Goal: Task Accomplishment & Management: Use online tool/utility

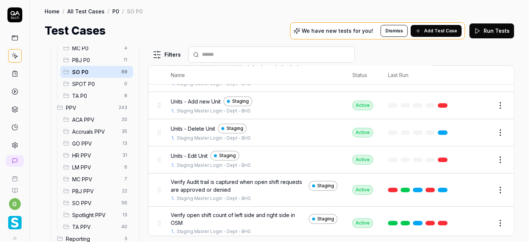
scroll to position [156, 0]
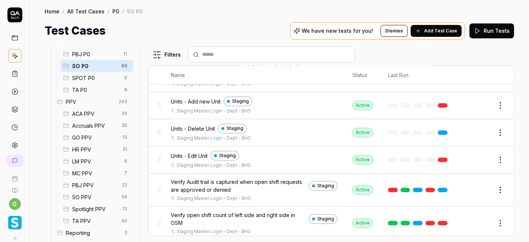
click at [92, 196] on span "SO PPV" at bounding box center [94, 197] width 45 height 8
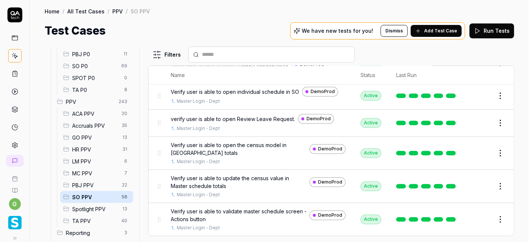
scroll to position [1469, 0]
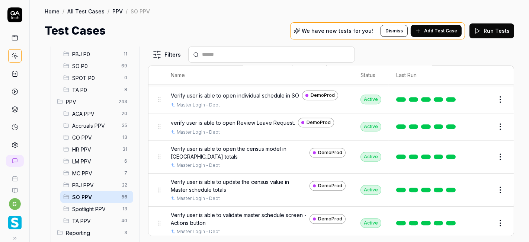
click at [236, 52] on input "text" at bounding box center [276, 55] width 148 height 8
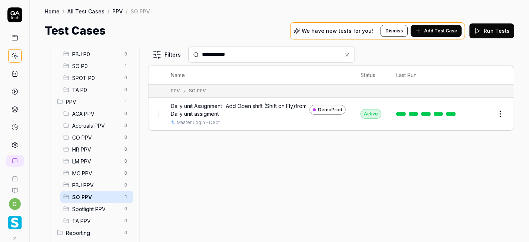
type input "**********"
click at [497, 115] on html "**********" at bounding box center [264, 121] width 529 height 242
click at [455, 210] on div "Duplicate" at bounding box center [469, 211] width 71 height 16
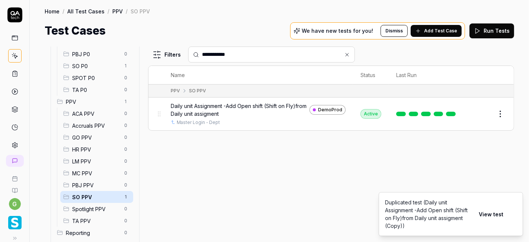
click at [494, 218] on button "View test" at bounding box center [490, 213] width 33 height 15
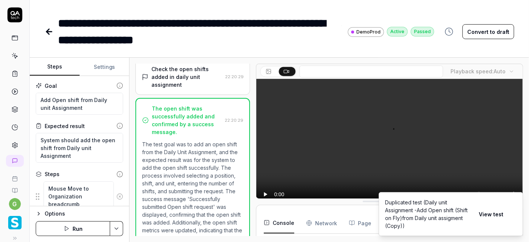
scroll to position [752, 0]
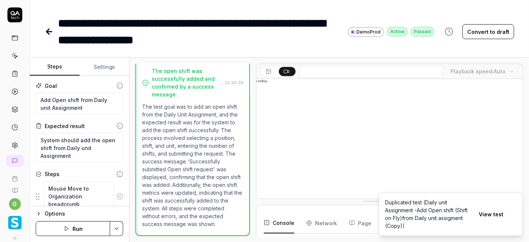
click at [48, 31] on icon at bounding box center [49, 31] width 9 height 9
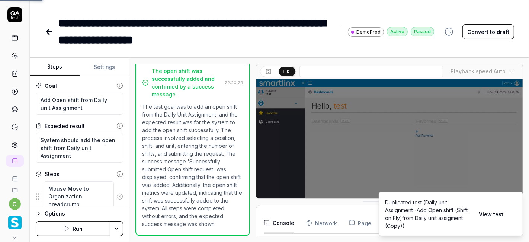
scroll to position [33, 0]
type textarea "*"
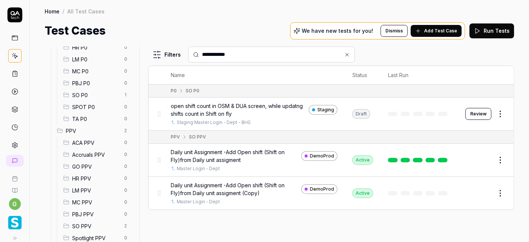
scroll to position [128, 0]
type input "**********"
click at [484, 193] on button "Edit" at bounding box center [483, 193] width 18 height 12
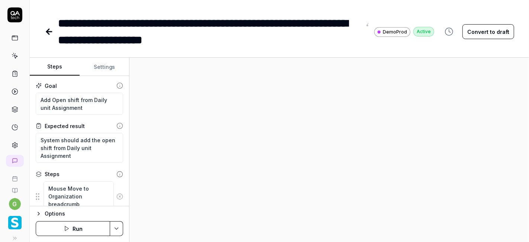
type textarea "*"
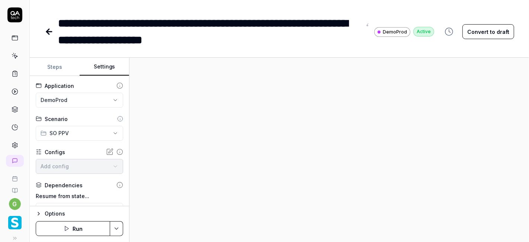
click at [108, 65] on button "Settings" at bounding box center [105, 67] width 50 height 18
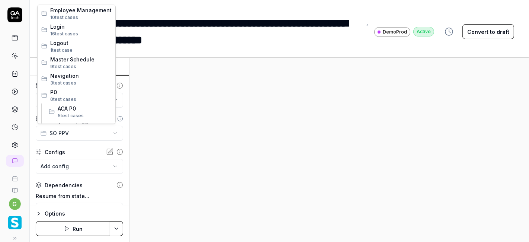
click at [67, 130] on html "**********" at bounding box center [264, 121] width 529 height 242
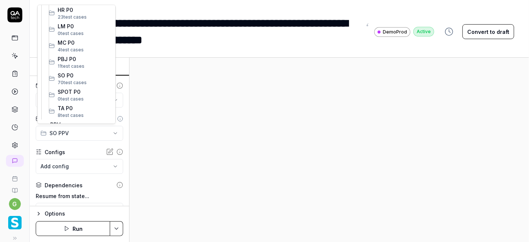
scroll to position [148, 0]
click at [71, 75] on span "SO P0" at bounding box center [85, 75] width 54 height 8
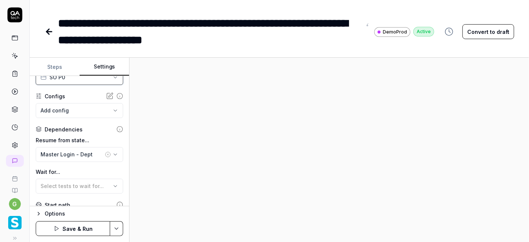
scroll to position [62, 0]
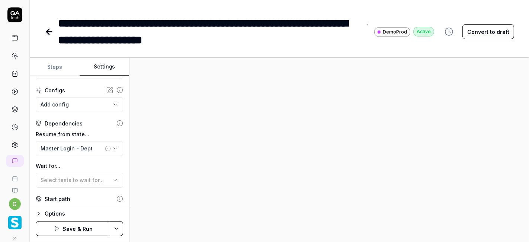
click at [105, 148] on icon "button" at bounding box center [108, 148] width 6 height 6
click at [120, 144] on div "**********" at bounding box center [79, 141] width 99 height 130
click at [105, 145] on div "No test case" at bounding box center [76, 148] width 70 height 8
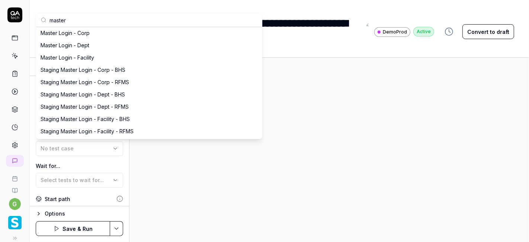
scroll to position [93, 0]
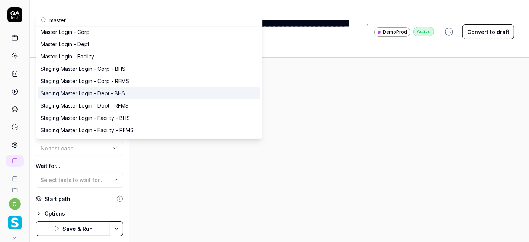
type input "master"
click at [97, 93] on div "Staging Master Login - Dept - BHS" at bounding box center [83, 93] width 84 height 8
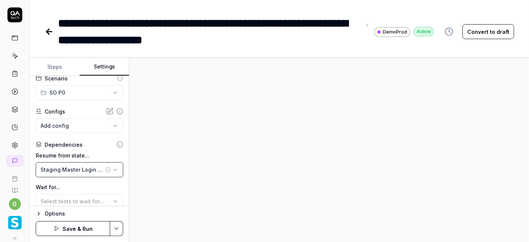
scroll to position [0, 0]
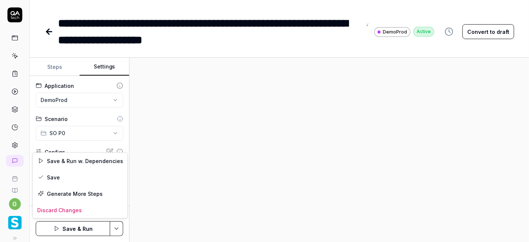
click at [118, 227] on html "**********" at bounding box center [264, 121] width 529 height 242
click at [80, 174] on div "Save" at bounding box center [80, 177] width 95 height 16
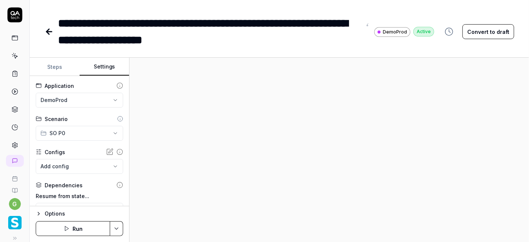
click at [52, 30] on icon at bounding box center [49, 31] width 9 height 9
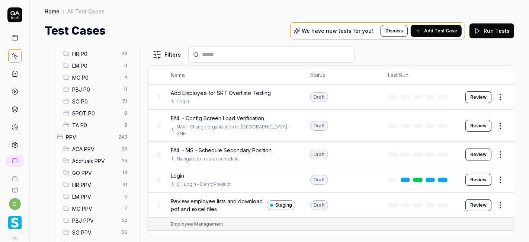
scroll to position [120, 0]
click at [86, 100] on span "SO P0" at bounding box center [95, 102] width 46 height 8
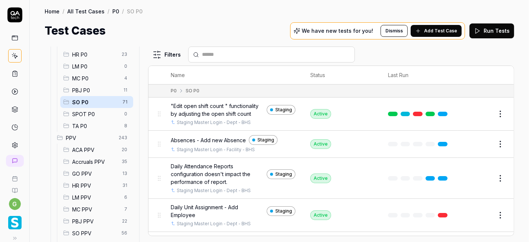
click at [214, 55] on input "text" at bounding box center [276, 55] width 148 height 8
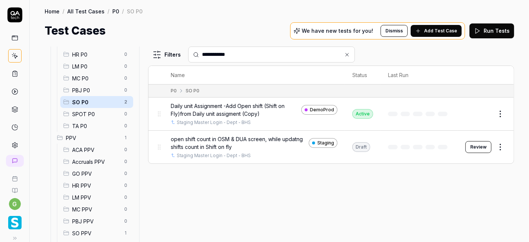
type input "**********"
click at [476, 114] on button "Edit" at bounding box center [483, 114] width 18 height 12
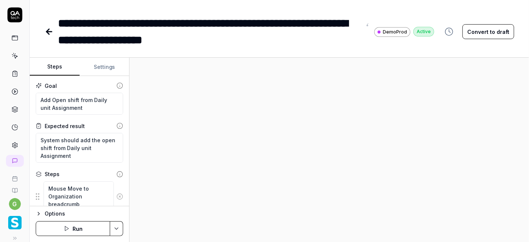
type textarea "*"
click at [372, 23] on icon at bounding box center [369, 23] width 5 height 5
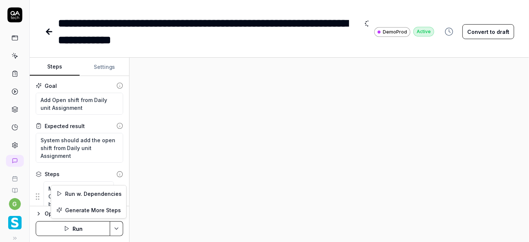
click at [118, 230] on html "**********" at bounding box center [264, 121] width 529 height 242
click at [96, 193] on div "Run w. Dependencies" at bounding box center [88, 193] width 75 height 16
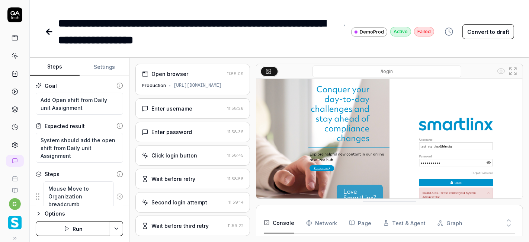
click at [87, 229] on button "Run" at bounding box center [73, 228] width 74 height 15
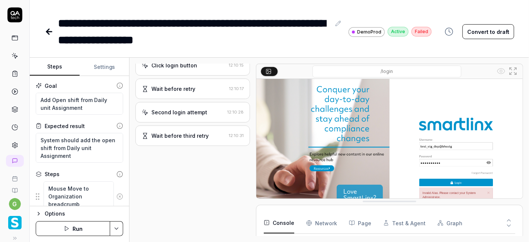
scroll to position [45, 0]
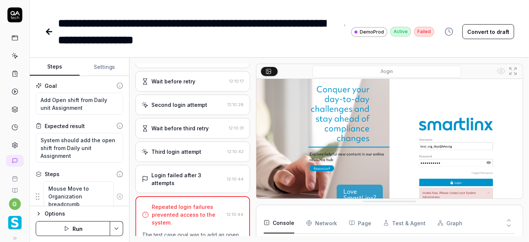
type textarea "*"
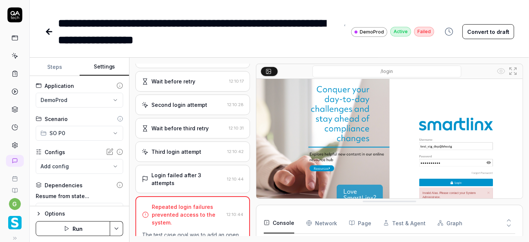
click at [105, 64] on button "Settings" at bounding box center [105, 67] width 50 height 18
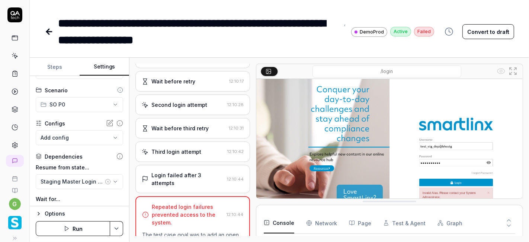
scroll to position [0, 0]
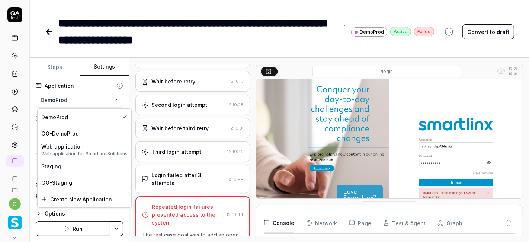
click at [87, 104] on html "**********" at bounding box center [264, 121] width 529 height 242
click at [67, 167] on div "Staging" at bounding box center [84, 166] width 86 height 8
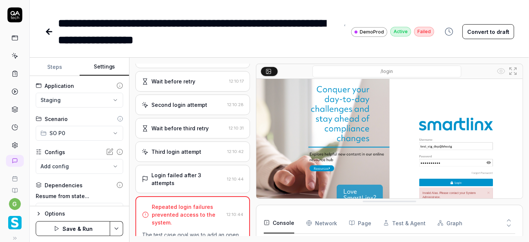
click at [86, 230] on button "Save & Run" at bounding box center [73, 228] width 74 height 15
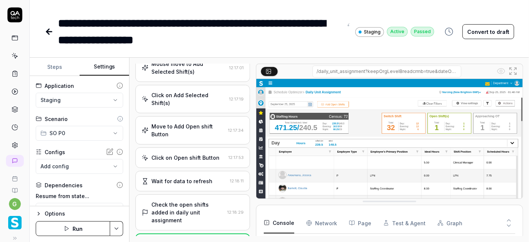
scroll to position [845, 0]
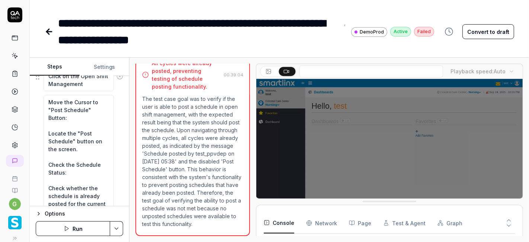
scroll to position [33, 0]
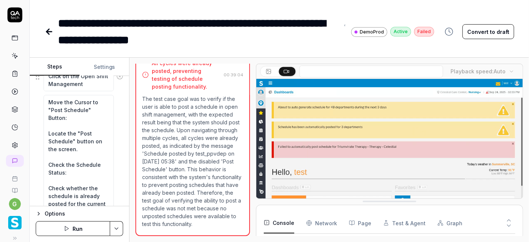
click at [49, 35] on icon at bounding box center [49, 31] width 9 height 9
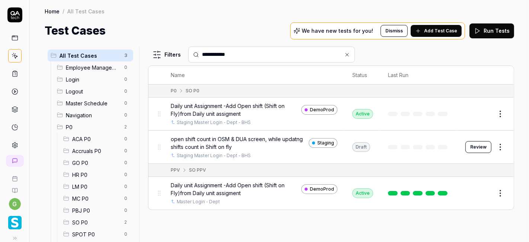
type input "**********"
click at [275, 139] on span "open shift count in OSM & DUA screen, while updatng shifts count in Shift on fly" at bounding box center [238, 143] width 135 height 16
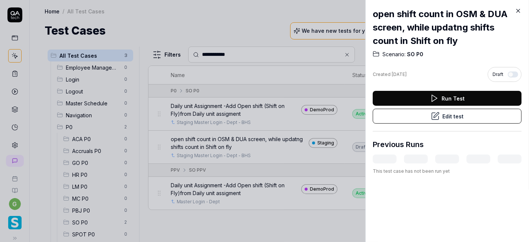
click at [519, 11] on icon at bounding box center [518, 10] width 7 height 7
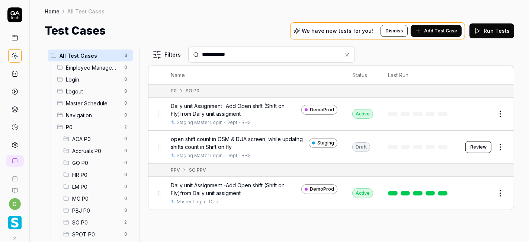
click at [484, 146] on button "Review" at bounding box center [478, 147] width 26 height 12
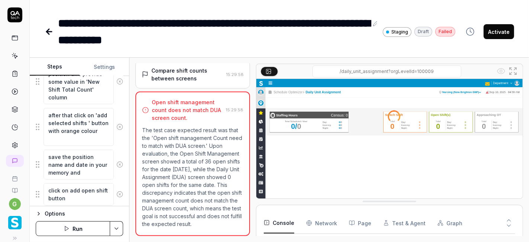
scroll to position [105, 0]
type textarea "*"
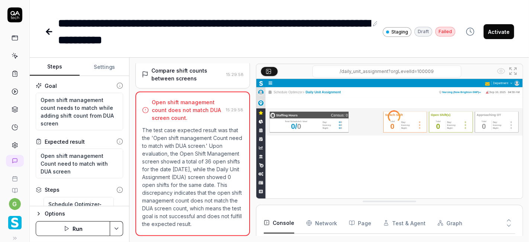
click at [54, 29] on link at bounding box center [50, 31] width 10 height 15
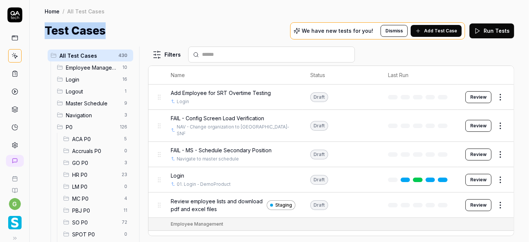
drag, startPoint x: 254, startPoint y: 20, endPoint x: 262, endPoint y: 15, distance: 9.6
click at [262, 15] on div "Home / All Test Cases Home / All Test Cases Test Cases We have new tests for yo…" at bounding box center [279, 19] width 499 height 39
click at [246, 6] on div "Home / All Test Cases Home / All Test Cases Test Cases We have new tests for yo…" at bounding box center [279, 19] width 499 height 39
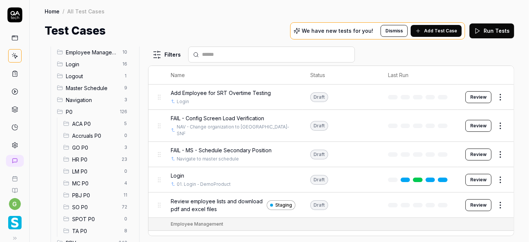
scroll to position [16, 0]
click at [85, 204] on span "SO P0" at bounding box center [94, 206] width 45 height 8
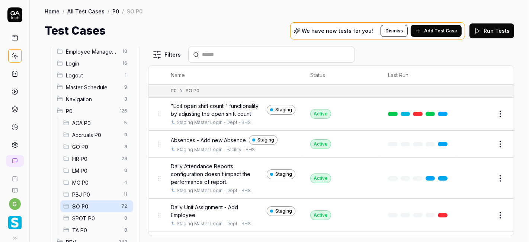
click at [301, 53] on input "text" at bounding box center [276, 55] width 148 height 8
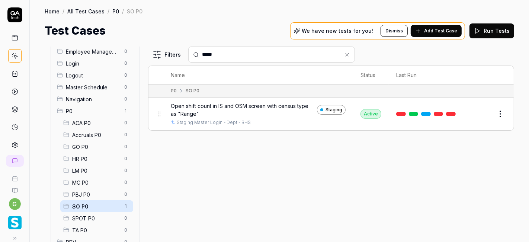
type input "*****"
click at [499, 114] on html "g Home / All Test Cases / P0 / SO P0 Home / All Test Cases / P0 / SO P0 Test Ca…" at bounding box center [264, 121] width 529 height 242
click at [454, 206] on div "Duplicate" at bounding box center [469, 211] width 71 height 16
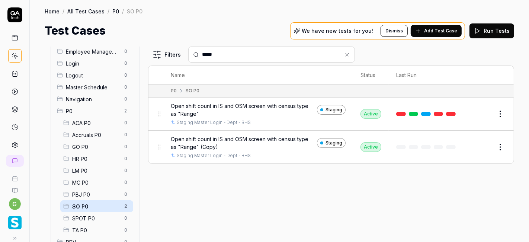
click at [481, 147] on button "Edit" at bounding box center [483, 147] width 18 height 12
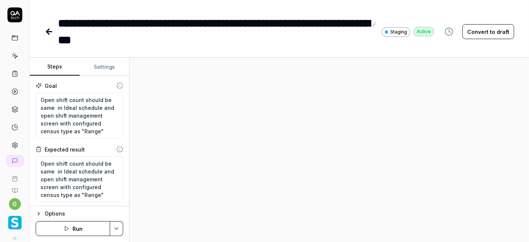
click at [374, 25] on icon at bounding box center [375, 23] width 6 height 6
click at [278, 23] on div "**********" at bounding box center [213, 31] width 310 height 33
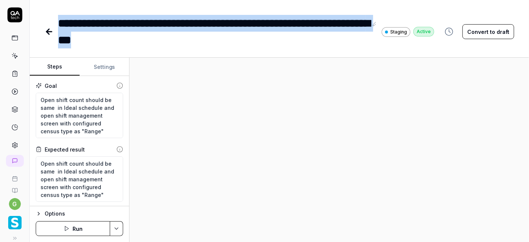
type textarea "*"
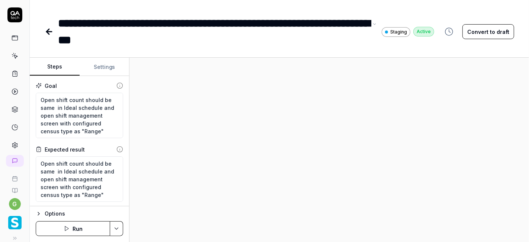
click at [170, 43] on div "**********" at bounding box center [213, 31] width 310 height 33
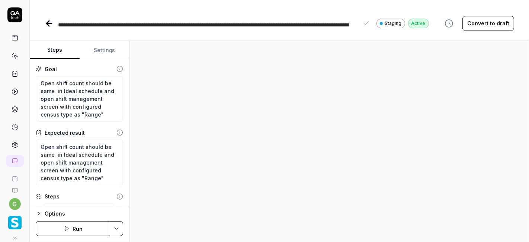
click at [121, 26] on span "**********" at bounding box center [204, 24] width 292 height 5
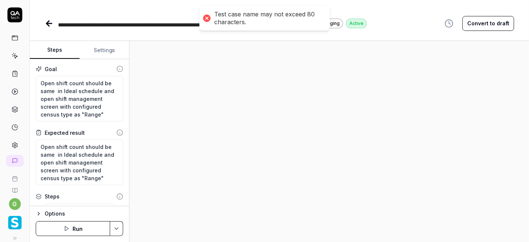
click at [170, 25] on span "**********" at bounding box center [177, 24] width 238 height 5
click at [209, 20] on div "Test case name may not exceed 80 characters. Test case name may not exceed 80 c…" at bounding box center [264, 121] width 517 height 230
click at [209, 20] on div at bounding box center [207, 18] width 10 height 10
click at [207, 20] on div at bounding box center [207, 18] width 10 height 10
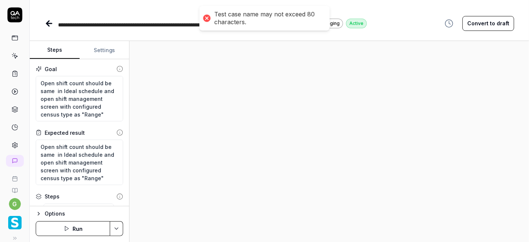
click at [166, 23] on span "**********" at bounding box center [177, 24] width 238 height 5
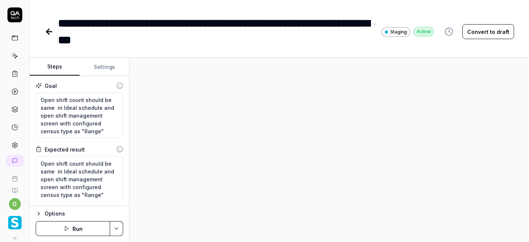
click at [103, 38] on div "**********" at bounding box center [213, 31] width 310 height 33
click at [119, 39] on div "**********" at bounding box center [213, 31] width 310 height 33
click at [55, 130] on textarea "Open shift count should be same in Ideal schedule and open shift management scr…" at bounding box center [79, 115] width 87 height 45
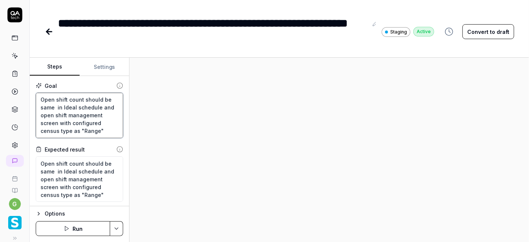
click at [55, 130] on textarea "Open shift count should be same in Ideal schedule and open shift management scr…" at bounding box center [79, 115] width 87 height 45
type textarea "*"
type textarea "Open shift count should be same in Ideal schedule and open shift management scr…"
type textarea "*"
type textarea "Open shift count should be same in Ideal schedule and open shift management scr…"
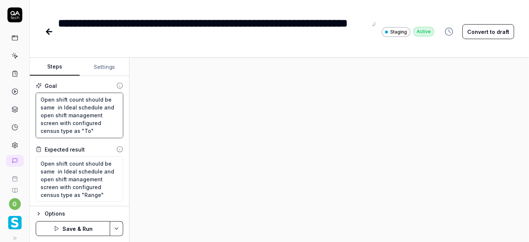
type textarea "*"
type textarea "Open shift count should be same in Ideal schedule and open shift management scr…"
type textarea "*"
type textarea "Open shift count should be same in Ideal schedule and open shift management scr…"
type textarea "*"
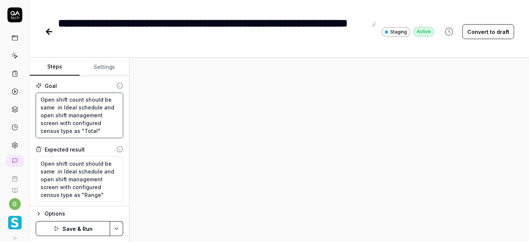
scroll to position [7, 0]
type textarea "Open shift count should be same in Ideal schedule and open shift management scr…"
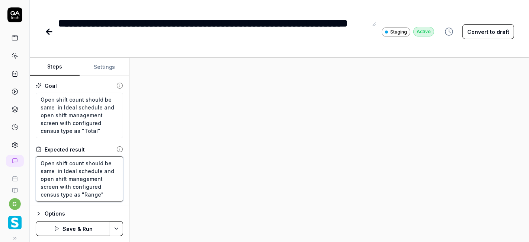
click at [57, 193] on textarea "Open shift count should be same in Ideal schedule and open shift management scr…" at bounding box center [79, 178] width 87 height 45
type textarea "*"
type textarea "Open shift count should be same in Ideal schedule and open shift management scr…"
type textarea "*"
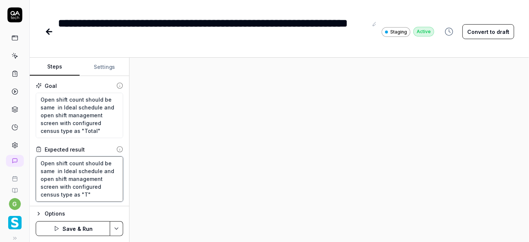
type textarea "Open shift count should be same in Ideal schedule and open shift management scr…"
type textarea "*"
type textarea "Open shift count should be same in Ideal schedule and open shift management scr…"
type textarea "*"
type textarea "Open shift count should be same in Ideal schedule and open shift management scr…"
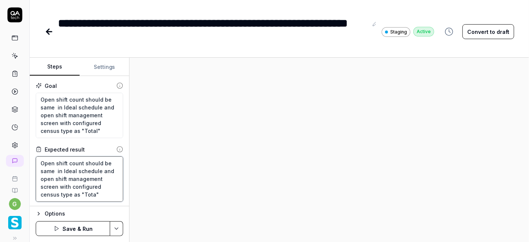
type textarea "*"
type textarea "Open shift count should be same in Ideal schedule and open shift management scr…"
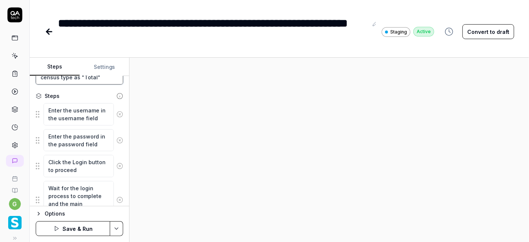
scroll to position [123, 0]
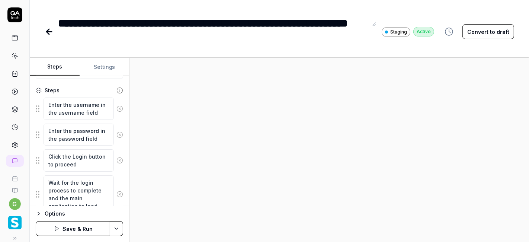
click at [100, 69] on button "Settings" at bounding box center [105, 67] width 50 height 18
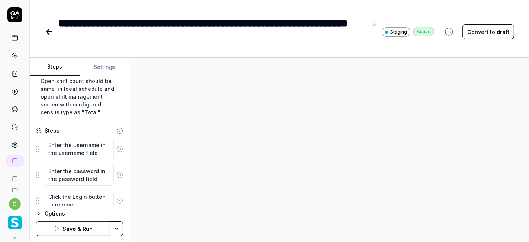
click at [60, 67] on button "Steps" at bounding box center [55, 67] width 50 height 18
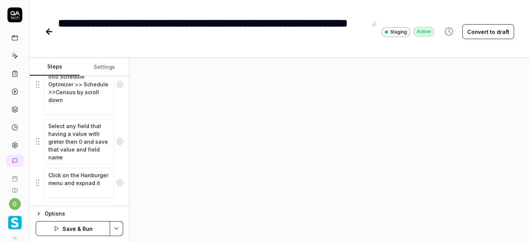
scroll to position [286, 0]
drag, startPoint x: 76, startPoint y: 155, endPoint x: 47, endPoint y: 122, distance: 43.5
click at [47, 122] on textarea "Select any field that having a value with greter then 0 and save that value and…" at bounding box center [79, 141] width 70 height 45
type textarea "*"
type textarea "S"
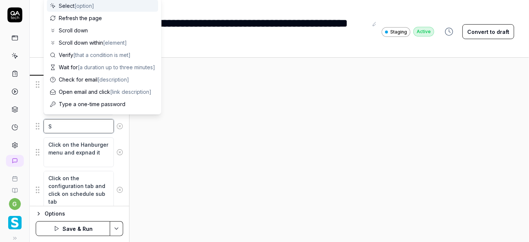
type textarea "*"
type textarea "Sa"
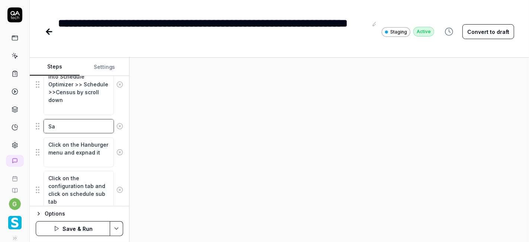
type textarea "*"
type textarea "Sav"
type textarea "*"
type textarea "Save"
type textarea "*"
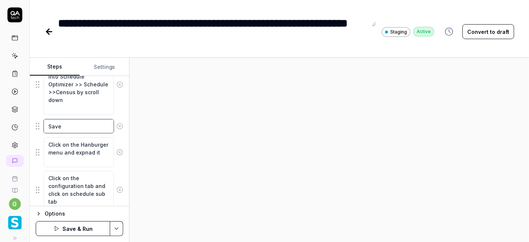
type textarea "Save"
type textarea "*"
type textarea "Save t"
type textarea "*"
type textarea "Save th"
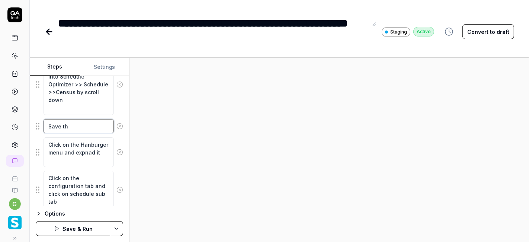
type textarea "*"
type textarea "Save the"
type textarea "*"
type textarea "Save the"
type textarea "*"
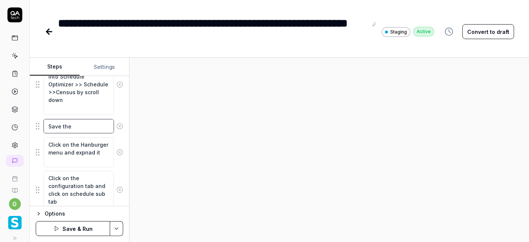
type textarea "Save the T"
type textarea "*"
type textarea "Save the To"
type textarea "*"
type textarea "Save the Tot"
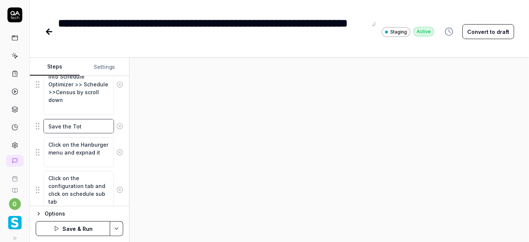
type textarea "*"
type textarea "Save the Tota"
type textarea "*"
type textarea "Save the Total"
type textarea "*"
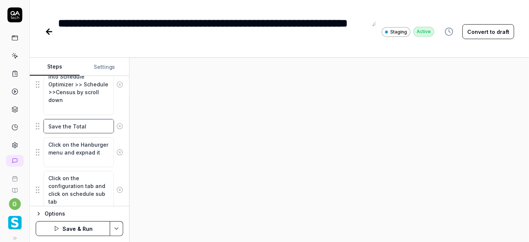
type textarea "Save the Total"
type textarea "*"
type textarea "Save the Total c"
type textarea "*"
type textarea "Save the Total ce"
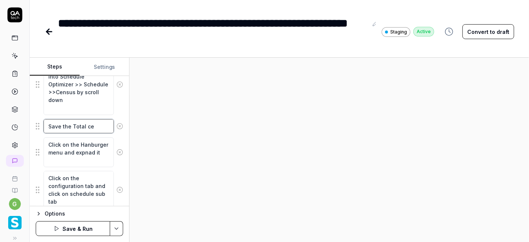
type textarea "*"
type textarea "Save the Total cen"
type textarea "*"
type textarea "Save the Total cens"
type textarea "*"
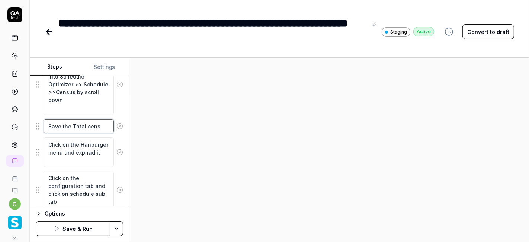
type textarea "Save the Total censu"
type textarea "*"
type textarea "Save the Total census"
type textarea "*"
type textarea "Save the Total census"
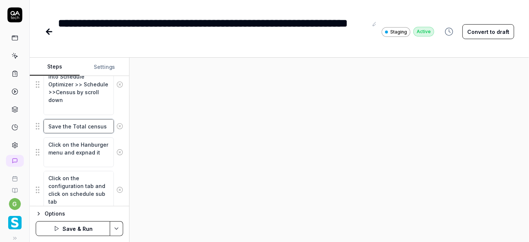
type textarea "*"
type textarea "Save the Total census v"
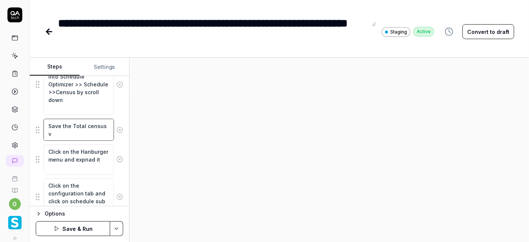
type textarea "*"
type textarea "Save the Total census va"
type textarea "*"
type textarea "Save the Total census val"
type textarea "*"
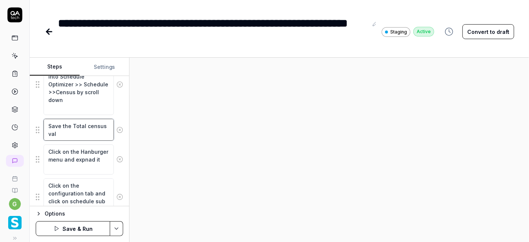
type textarea "Save the Total census valu"
type textarea "*"
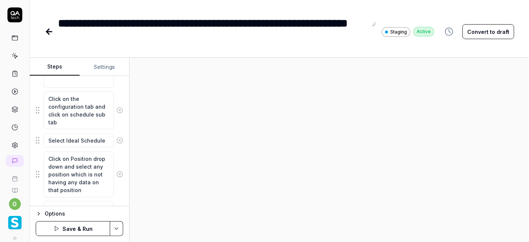
scroll to position [382, 0]
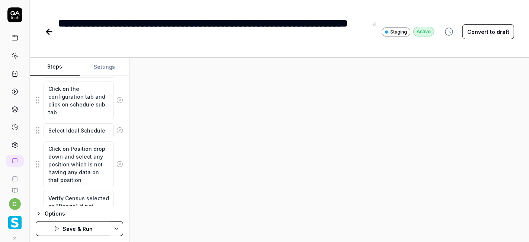
type textarea "Save the Total census value"
click at [74, 161] on textarea "Click on Position drop down and select any position which is not having any dat…" at bounding box center [79, 163] width 70 height 45
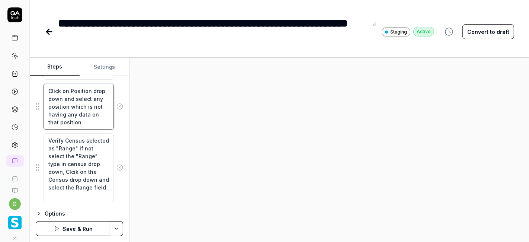
scroll to position [441, 0]
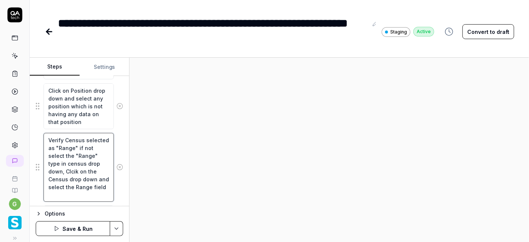
click at [91, 144] on textarea "Verify Census selected as "Range" if not select the "Range" type in census drop…" at bounding box center [79, 167] width 70 height 69
type textarea "*"
type textarea "Verify Census selected as "T" if not select the "Range" type in census drop dow…"
type textarea "*"
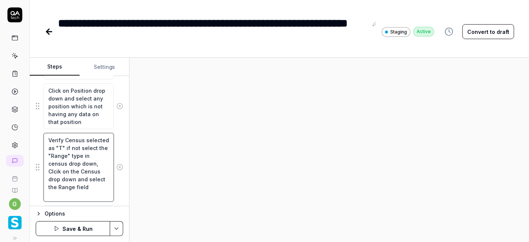
type textarea "Verify Census selected as "To" if not select the "Range" type in census drop do…"
type textarea "*"
type textarea "Verify Census selected as "Tot" if not select the "Range" type in census drop d…"
type textarea "*"
type textarea "Verify Census selected as "Total" if not select the "Range" type in census drop…"
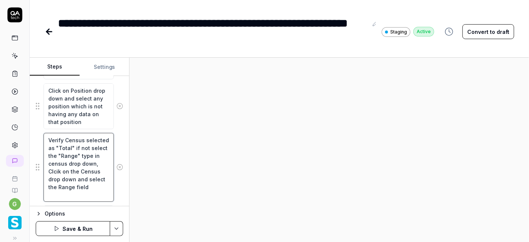
click at [60, 161] on textarea "Verify Census selected as "Total" if not select the "Range" type in census drop…" at bounding box center [79, 167] width 70 height 69
type textarea "*"
type textarea "Verify Census selected as "Total" if not select the "T" type in census drop dow…"
type textarea "*"
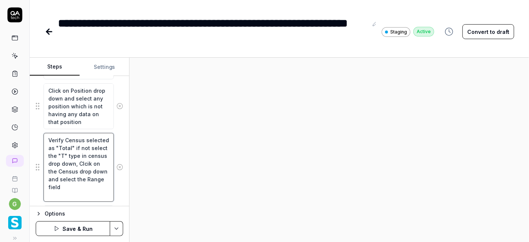
type textarea "Verify Census selected as "Total" if not select the "To" type in census drop do…"
type textarea "*"
type textarea "Verify Census selected as "Total" if not select the "Tot" type in census drop d…"
type textarea "*"
type textarea "Verify Census selected as "Total" if not select the "Tota" type in census drop …"
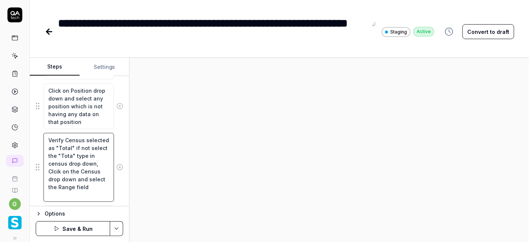
type textarea "*"
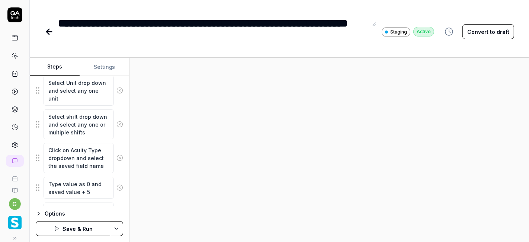
scroll to position [575, 0]
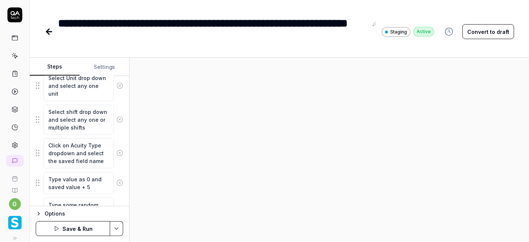
type textarea "Verify Census selected as "Total" if not select the "Total" type in census drop…"
click at [80, 145] on textarea "Click on Acuity Type dropdown and select the saved field name" at bounding box center [79, 153] width 70 height 30
drag, startPoint x: 69, startPoint y: 142, endPoint x: 98, endPoint y: 143, distance: 29.0
click at [98, 143] on textarea "Click on Acuity Type dropdown and select the saved field name" at bounding box center [79, 153] width 70 height 30
type textarea "*"
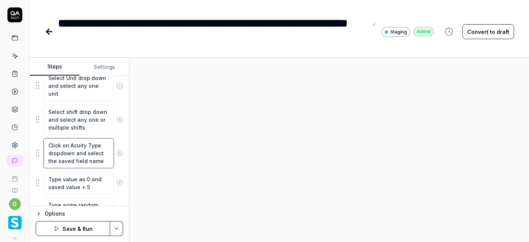
type textarea "Click on r dropdown and select the saved field name"
type textarea "*"
type textarea "Click on ra dropdown and select the saved field name"
type textarea "*"
type textarea "Click on ran dropdown and select the saved field name"
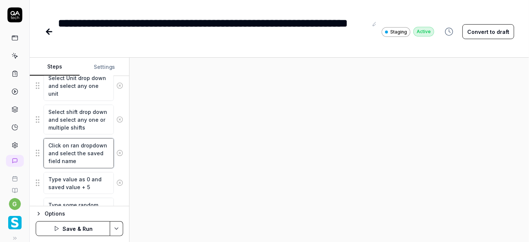
type textarea "*"
type textarea "Click on rang dropdown and select the saved field name"
type textarea "*"
type textarea "Click on range dropdown and select the saved field name"
click at [74, 150] on textarea "Click on range dropdown and select the saved field name" at bounding box center [79, 153] width 70 height 30
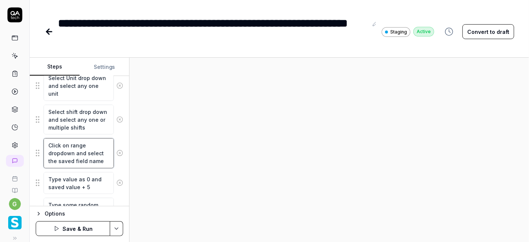
type textarea "*"
type textarea "Click on range dropdown( and select the saved field name"
type textarea "*"
drag, startPoint x: 98, startPoint y: 156, endPoint x: 48, endPoint y: 142, distance: 51.8
click at [48, 142] on textarea "Click on range dropdown and select the saved field name" at bounding box center [79, 153] width 70 height 30
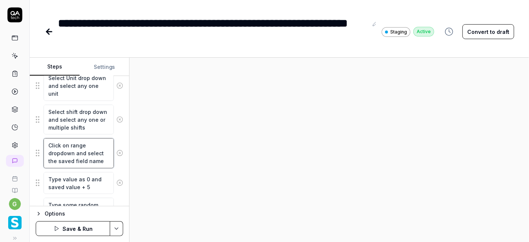
type textarea "Click on range dropdown and select the saved field name"
click at [116, 150] on icon at bounding box center [119, 153] width 7 height 7
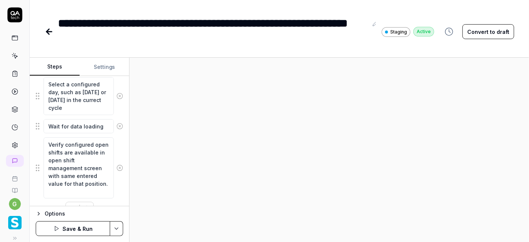
scroll to position [772, 0]
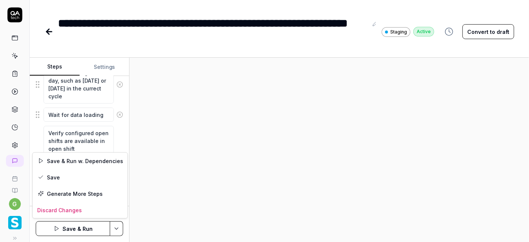
click at [113, 227] on html "**********" at bounding box center [264, 121] width 529 height 242
click at [102, 159] on div "Save & Run w. Dependencies" at bounding box center [80, 161] width 95 height 16
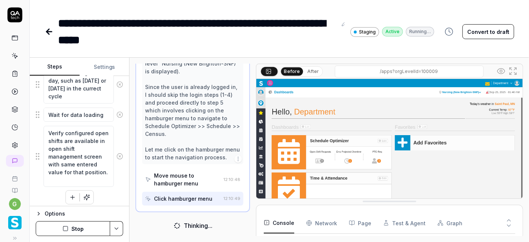
scroll to position [145, 0]
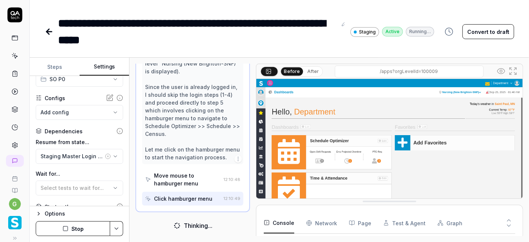
click at [108, 68] on button "Settings" at bounding box center [105, 67] width 50 height 18
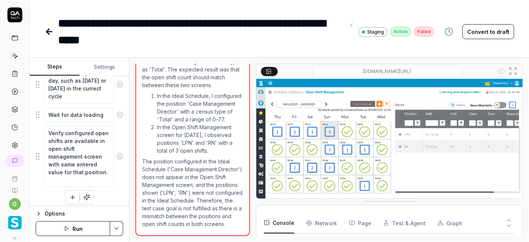
scroll to position [678, 0]
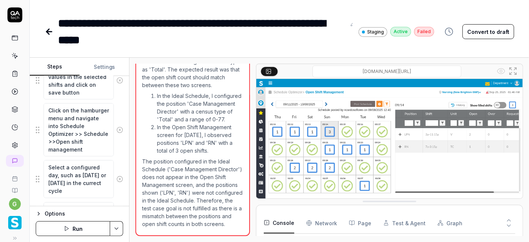
click at [63, 62] on button "Steps" at bounding box center [55, 67] width 50 height 18
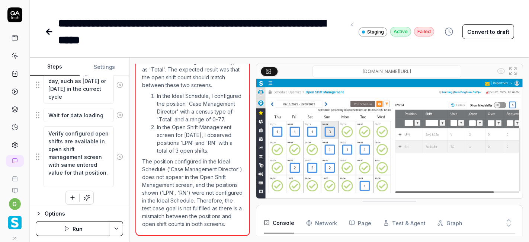
scroll to position [771, 0]
click at [68, 191] on button "button" at bounding box center [72, 197] width 13 height 13
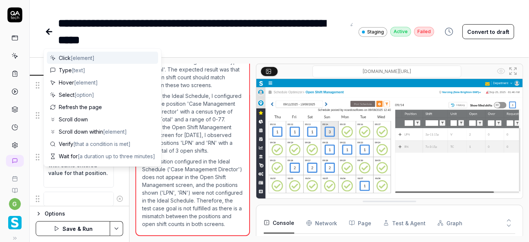
scroll to position [790, 0]
type textarea "*"
type textarea "I"
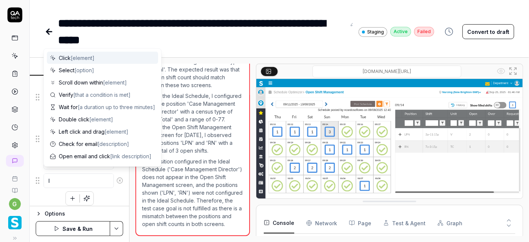
type textarea "*"
type textarea "If"
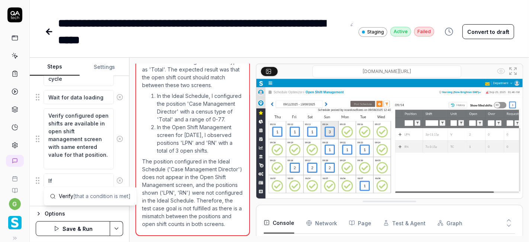
type textarea "*"
type textarea "If"
type textarea "*"
type textarea "If n"
type textarea "*"
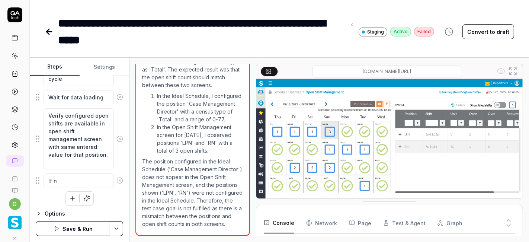
type textarea "If no"
type textarea "*"
type textarea "If not"
type textarea "*"
type textarea "If not"
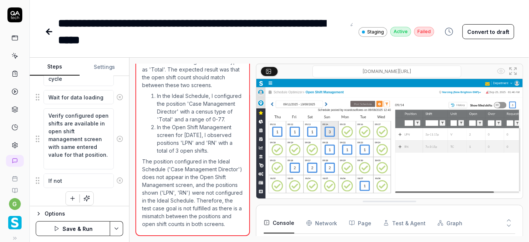
type textarea "*"
type textarea "If not s"
type textarea "*"
type textarea "If not sa"
type textarea "*"
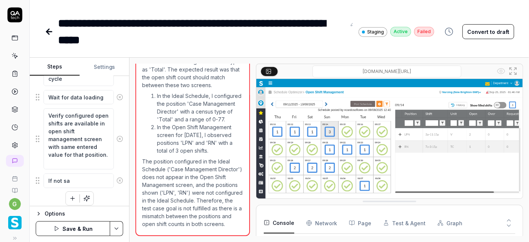
type textarea "If not [PERSON_NAME]"
type textarea "*"
type textarea "If not same"
type textarea "*"
type textarea "If not same"
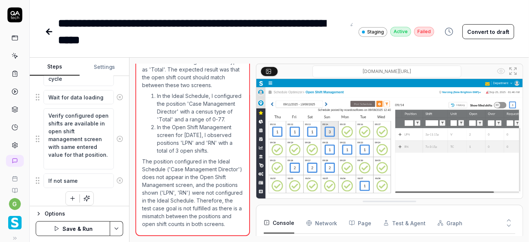
type textarea "*"
type textarea "If not same c"
type textarea "*"
type textarea "If not same cl"
type textarea "*"
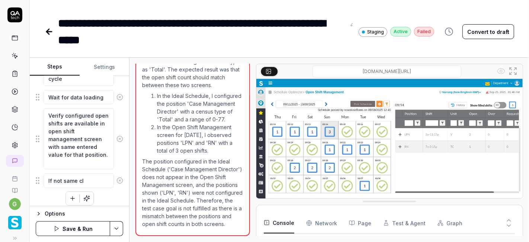
type textarea "If not same cli"
type textarea "*"
type textarea "If not same clic"
type textarea "*"
type textarea "If not same click"
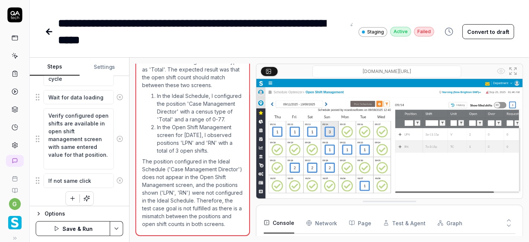
type textarea "*"
type textarea "If not same click"
type textarea "*"
type textarea "If not same click o"
type textarea "*"
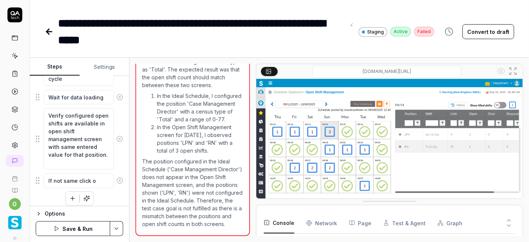
type textarea "If not same click on"
type textarea "*"
type textarea "If not same click on"
type textarea "*"
type textarea "If not same click on th"
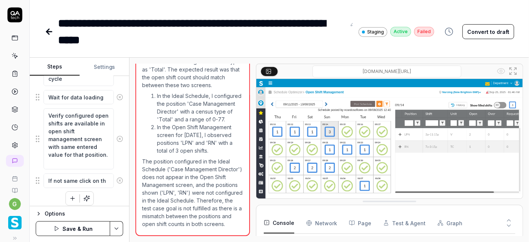
type textarea "*"
type textarea "If not same click on the"
type textarea "*"
type textarea "If not same click on the"
type textarea "*"
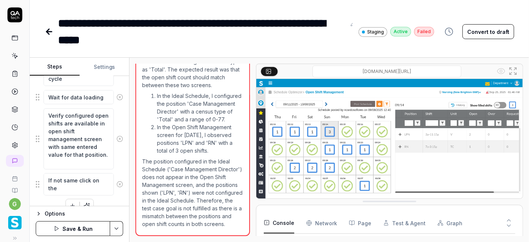
type textarea "If not same click on the c"
type textarea "*"
type textarea "If not same click on the co"
type textarea "*"
type textarea "If not same click on the con"
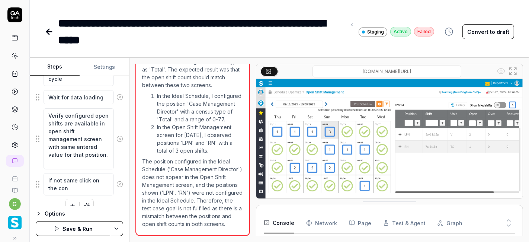
type textarea "*"
type textarea "If not same click on the conf"
type textarea "*"
type textarea "If not same click on the confi"
type textarea "*"
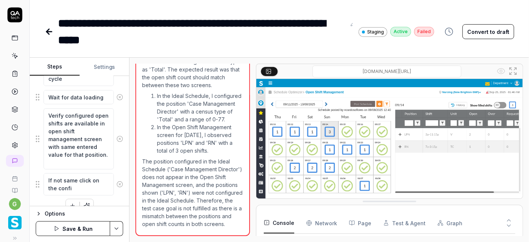
type textarea "If not same click on the config"
type textarea "*"
type textarea "If not same click on the configu"
type textarea "*"
type textarea "If not same click on the configur"
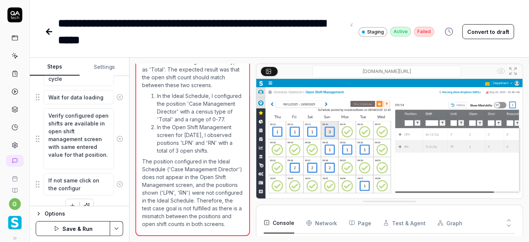
type textarea "*"
type textarea "If not same click on the configure"
type textarea "*"
type textarea "If not same click on the configured"
click at [60, 184] on textarea "If not same click on the configured" at bounding box center [79, 184] width 70 height 22
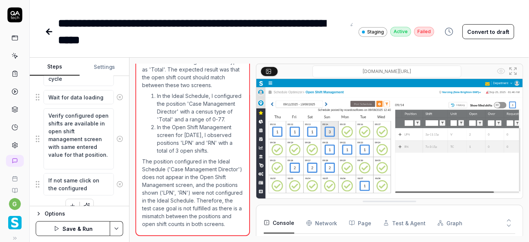
type textarea "*"
type textarea "If not same click on the Aconfigured"
type textarea "*"
type textarea "If not same click on the Acconfigured"
type textarea "*"
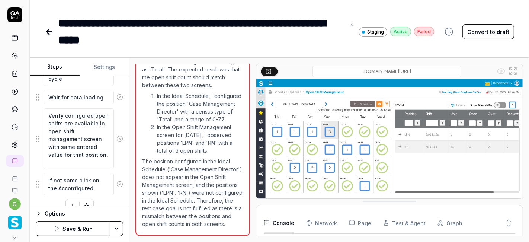
type textarea "If not same click on the Actconfigured"
type textarea "*"
type textarea "If not same click on the Acticonfigured"
type textarea "*"
type textarea "If not same click on the Actioconfigured"
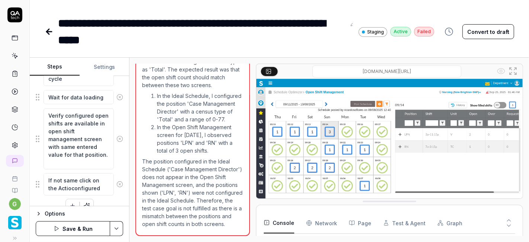
type textarea "*"
type textarea "If not same click on the Actionconfigured"
type textarea "*"
type textarea "If not same click on the Action configured"
type textarea "*"
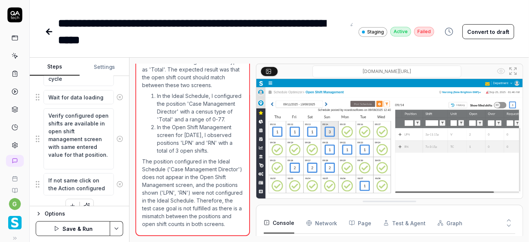
type textarea "If not same click on the Action dconfigured"
type textarea "*"
type textarea "If not same click on the Action drconfigured"
type textarea "*"
type textarea "If not same click on the Action droconfigured"
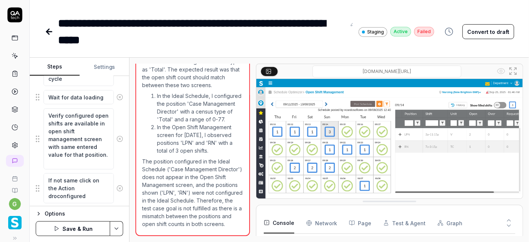
type textarea "*"
click at [84, 193] on textarea "If not same click on the Action drop down of configured" at bounding box center [79, 188] width 70 height 30
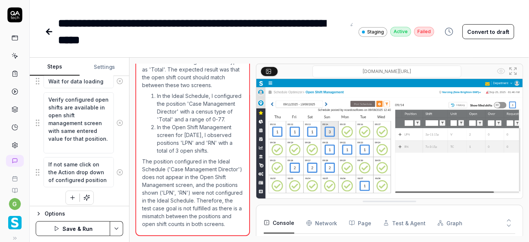
click at [70, 194] on icon "button" at bounding box center [72, 197] width 7 height 7
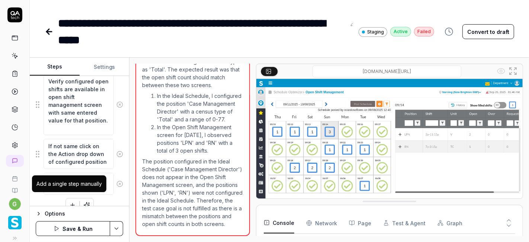
click at [69, 198] on button "button" at bounding box center [72, 204] width 13 height 13
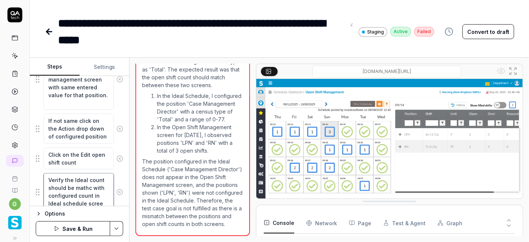
scroll to position [12, 0]
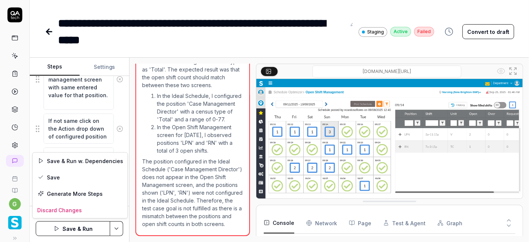
click at [118, 228] on html "**********" at bounding box center [264, 121] width 529 height 242
click at [80, 173] on div "Save" at bounding box center [80, 177] width 95 height 16
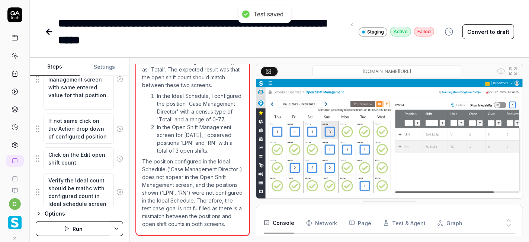
click at [85, 230] on button "Run" at bounding box center [73, 228] width 74 height 15
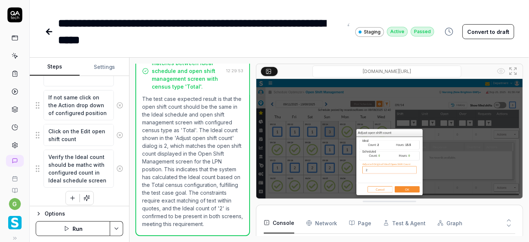
scroll to position [16, 0]
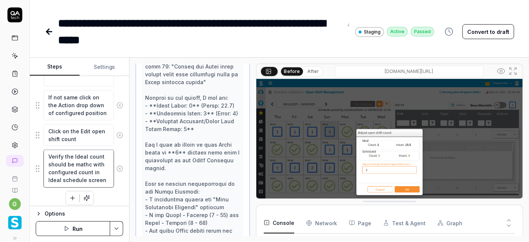
click at [77, 163] on textarea "Verify the Ideal count should be mathc with configured count in Ideal schedule …" at bounding box center [79, 169] width 70 height 38
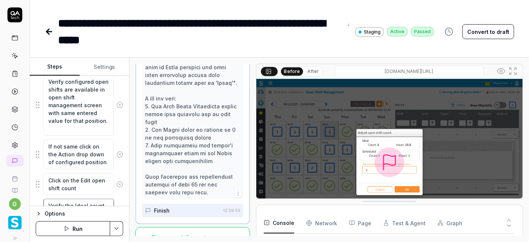
scroll to position [824, 0]
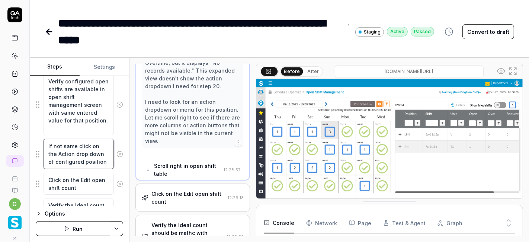
click at [77, 144] on textarea "If not same click on the Action drop down of configured position" at bounding box center [79, 154] width 70 height 30
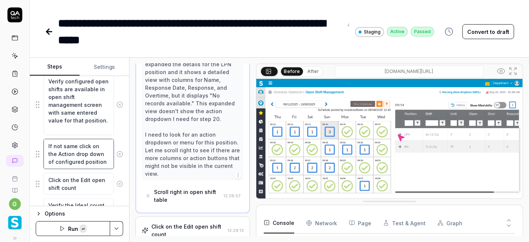
scroll to position [984, 0]
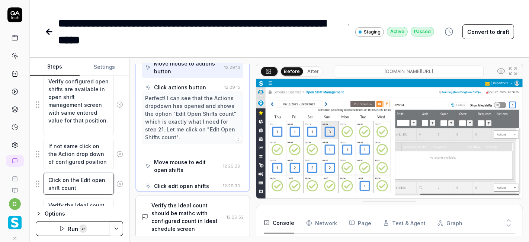
click at [78, 180] on textarea "Click on the Edit open shift count" at bounding box center [79, 184] width 70 height 22
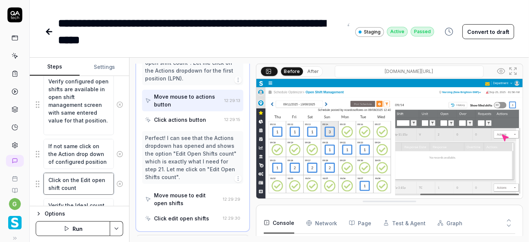
scroll to position [7, 0]
click at [118, 165] on div "Goal Open shift count should be same in Ideal schedule and open shift managemen…" at bounding box center [79, 141] width 99 height 130
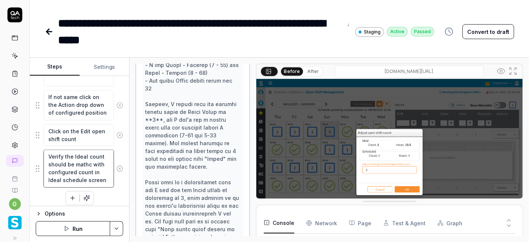
click at [77, 159] on textarea "Verify the Ideal count should be mathc with configured count in Ideal schedule …" at bounding box center [79, 169] width 70 height 38
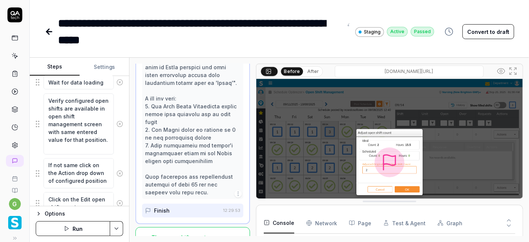
scroll to position [798, 0]
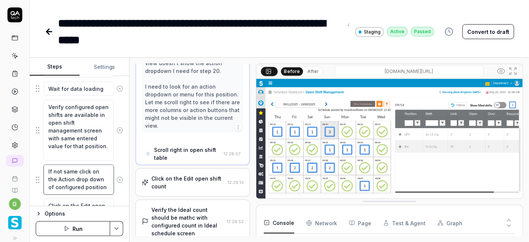
click at [69, 177] on textarea "If not same click on the Action drop down of configured position" at bounding box center [79, 179] width 70 height 30
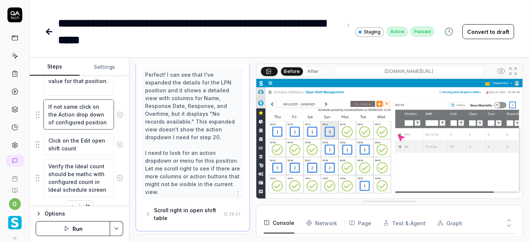
scroll to position [865, 0]
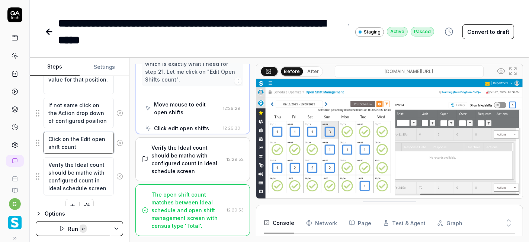
click at [79, 138] on textarea "Click on the Edit open shift count" at bounding box center [79, 143] width 70 height 22
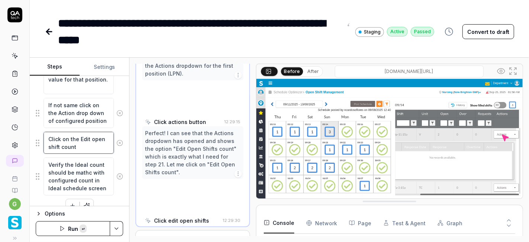
scroll to position [765, 0]
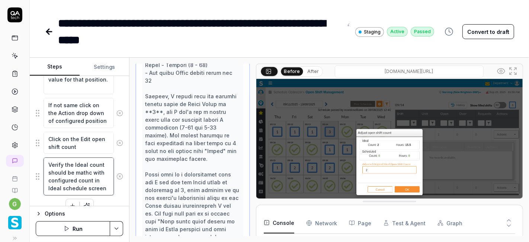
click at [76, 164] on textarea "Verify the Ideal count should be mathc with configured count in Ideal schedule …" at bounding box center [79, 176] width 70 height 38
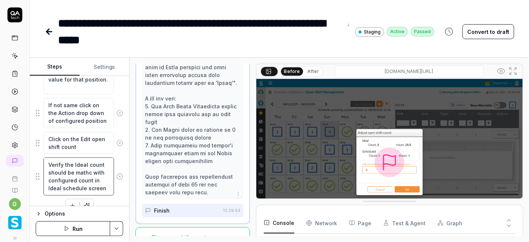
scroll to position [16, 0]
click at [50, 34] on icon at bounding box center [49, 31] width 9 height 9
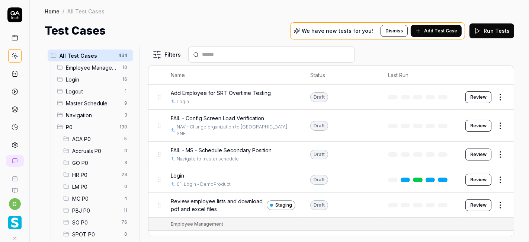
click at [83, 220] on span "SO P0" at bounding box center [94, 222] width 45 height 8
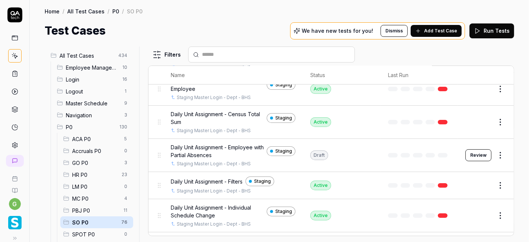
scroll to position [127, 0]
click at [259, 51] on input "text" at bounding box center [276, 55] width 148 height 8
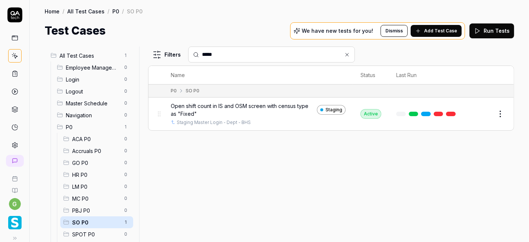
scroll to position [0, 0]
click at [499, 113] on html "g Home / All Test Cases / P0 / SO P0 Home / All Test Cases / P0 / SO P0 Test Ca…" at bounding box center [264, 121] width 529 height 242
click at [458, 143] on div "Run Test" at bounding box center [469, 145] width 71 height 16
click at [224, 53] on input "*****" at bounding box center [276, 55] width 148 height 8
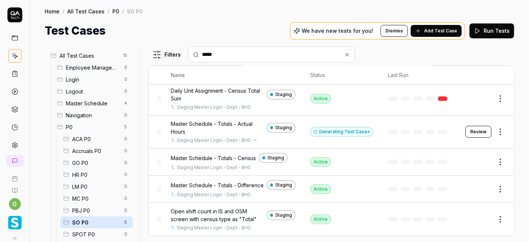
scroll to position [20, 0]
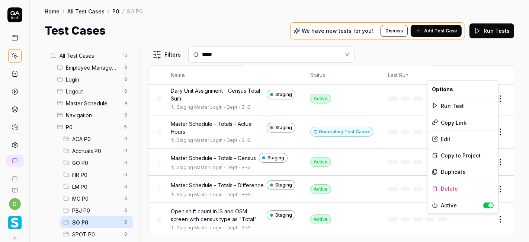
click at [494, 217] on html "g Home / All Test Cases / P0 / SO P0 Home / All Test Cases / P0 / SO P0 Test Ca…" at bounding box center [264, 121] width 529 height 242
click at [471, 107] on div "Run Test" at bounding box center [463, 105] width 71 height 16
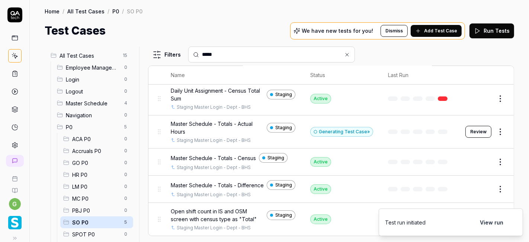
click at [220, 51] on input "*****" at bounding box center [276, 55] width 148 height 8
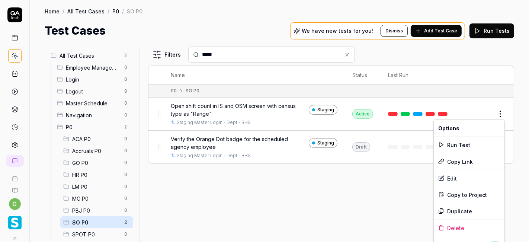
click at [500, 112] on html "g Home / All Test Cases / P0 / SO P0 Home / All Test Cases / P0 / SO P0 Test Ca…" at bounding box center [264, 121] width 529 height 242
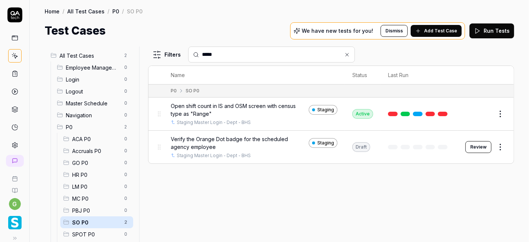
click at [330, 198] on html "g Home / All Test Cases / P0 / SO P0 Home / All Test Cases / P0 / SO P0 Test Ca…" at bounding box center [264, 121] width 529 height 242
click at [349, 52] on icon at bounding box center [347, 55] width 6 height 6
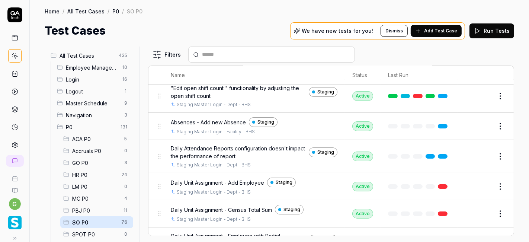
scroll to position [21, 0]
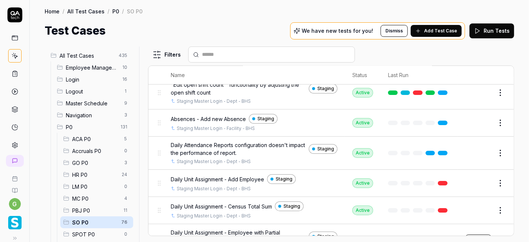
click at [232, 52] on input "text" at bounding box center [276, 55] width 148 height 8
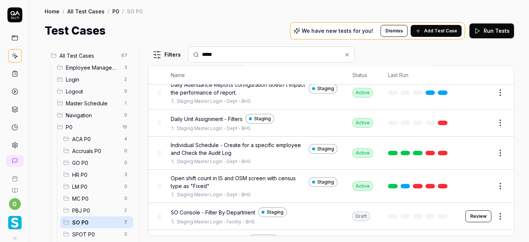
scroll to position [0, 0]
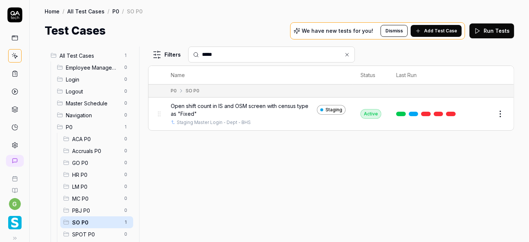
click at [453, 112] on link at bounding box center [451, 114] width 10 height 4
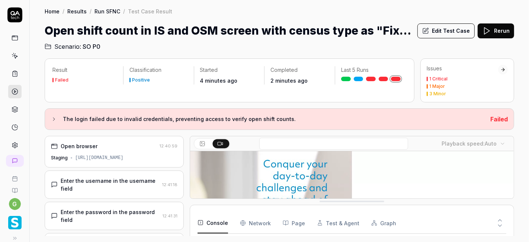
click at [127, 147] on div "Open browser" at bounding box center [104, 146] width 106 height 8
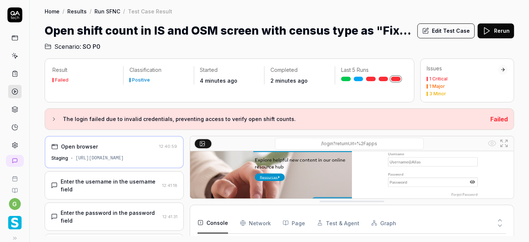
scroll to position [85, 0]
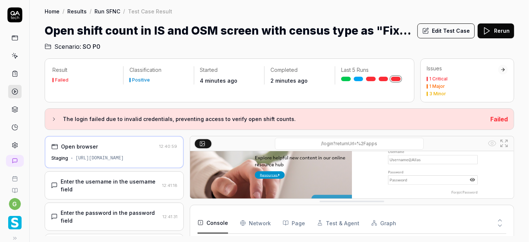
click at [138, 182] on div "Enter the username in the username field" at bounding box center [110, 185] width 99 height 16
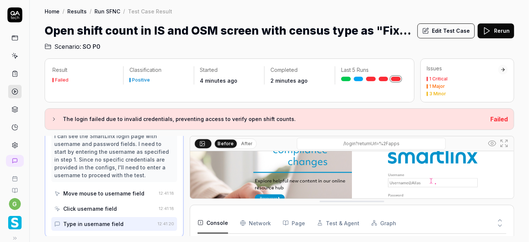
scroll to position [78, 0]
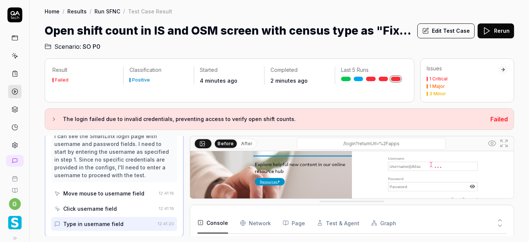
click at [103, 220] on div "Type in username field" at bounding box center [93, 224] width 60 height 8
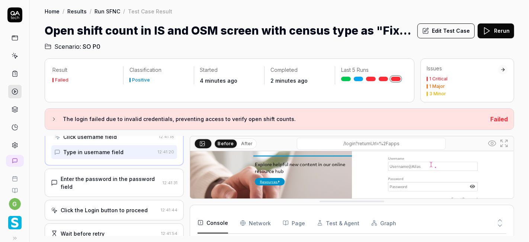
click at [110, 179] on div "Enter the password in the password field" at bounding box center [110, 183] width 99 height 16
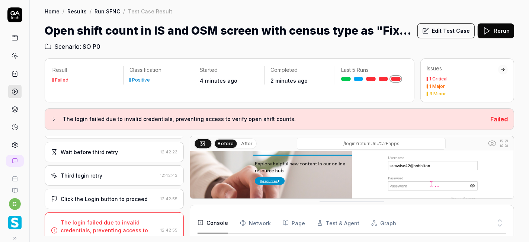
scroll to position [262, 0]
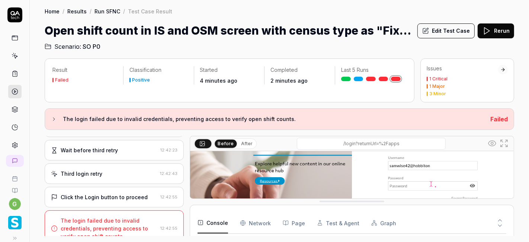
click at [500, 31] on button "Rerun" at bounding box center [496, 30] width 36 height 15
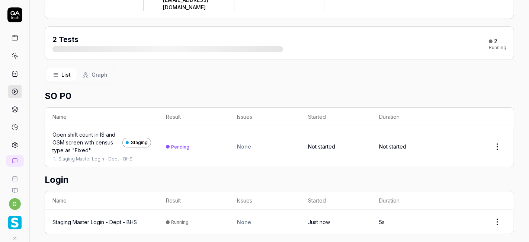
scroll to position [74, 0]
click at [115, 219] on div "Staging Master Login - Dept - BHS" at bounding box center [94, 223] width 84 height 8
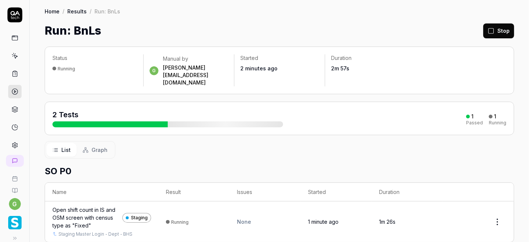
click at [84, 206] on div "Open shift count in IS and OSM screen with census type as "Fixed"" at bounding box center [85, 217] width 67 height 23
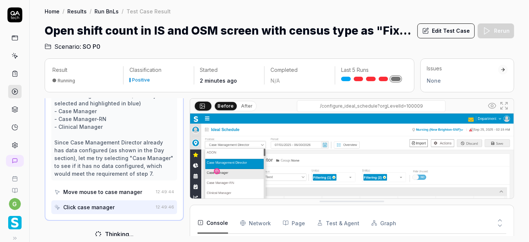
scroll to position [686, 0]
click at [270, 7] on div "Home / Results / Run BnLs / Test Case Result" at bounding box center [280, 10] width 470 height 7
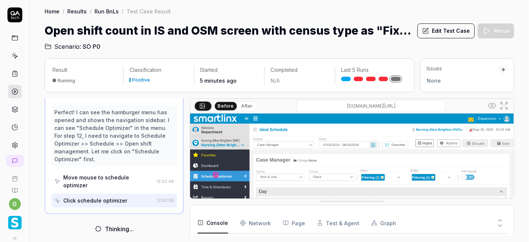
scroll to position [519, 0]
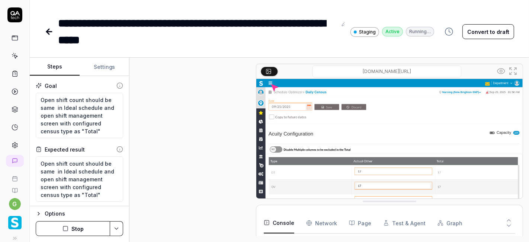
scroll to position [106, 0]
type textarea "*"
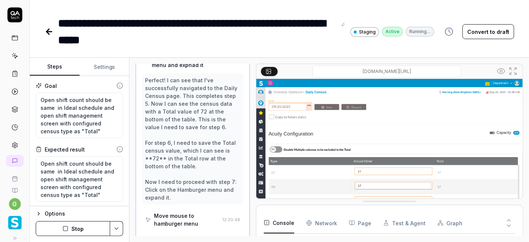
click at [47, 30] on icon at bounding box center [48, 31] width 3 height 5
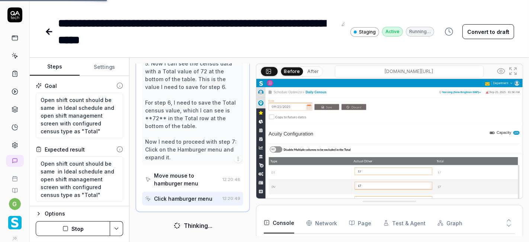
scroll to position [145, 0]
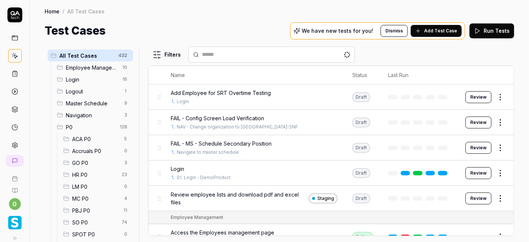
scroll to position [65, 0]
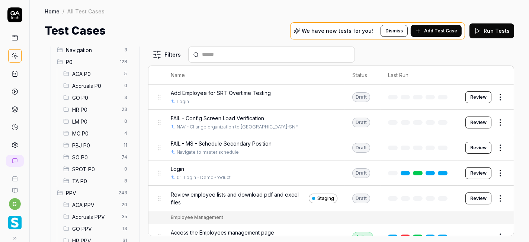
click at [95, 158] on span "SO P0" at bounding box center [94, 157] width 45 height 8
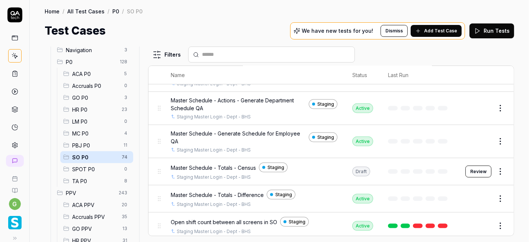
scroll to position [955, 0]
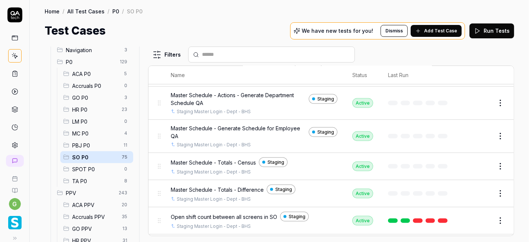
click at [262, 59] on div at bounding box center [271, 55] width 167 height 16
click at [261, 54] on input "text" at bounding box center [276, 55] width 148 height 8
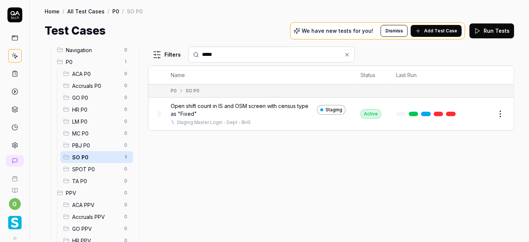
type input "*****"
click at [487, 116] on button "Edit" at bounding box center [483, 114] width 18 height 12
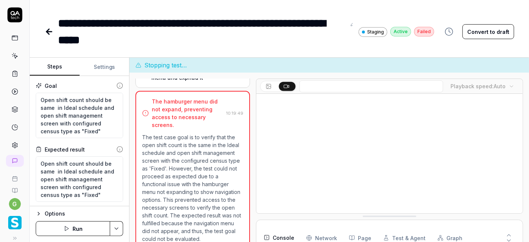
scroll to position [115, 0]
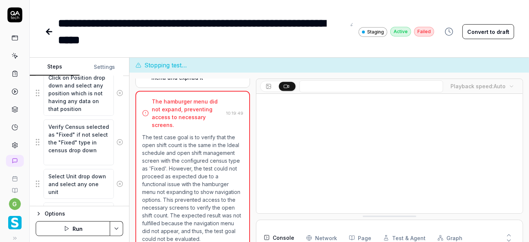
scroll to position [583, 0]
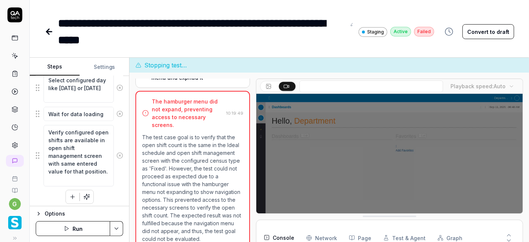
click at [69, 193] on icon "button" at bounding box center [72, 196] width 7 height 7
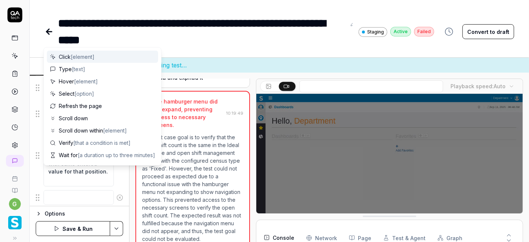
scroll to position [602, 0]
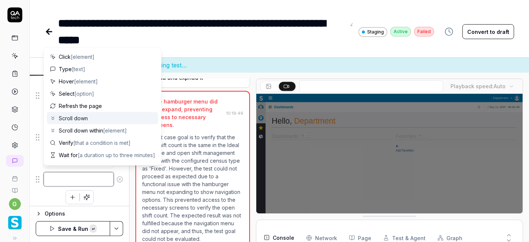
paste textarea "If not same click on the Action drop down of configured position"
type textarea "*"
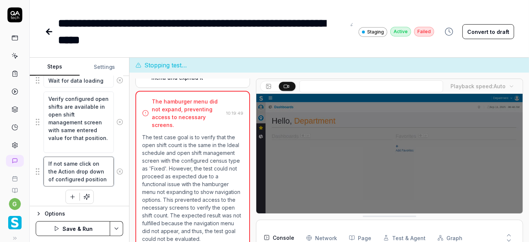
scroll to position [616, 0]
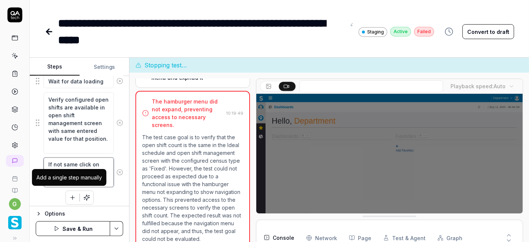
type textarea "If not same click on the Action drop down of configured position"
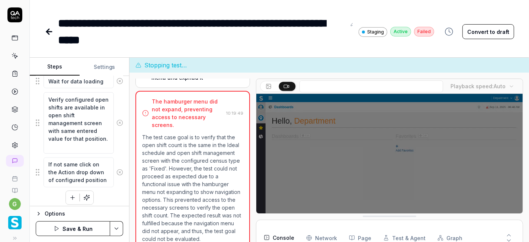
click at [73, 196] on icon "button" at bounding box center [73, 198] width 0 height 4
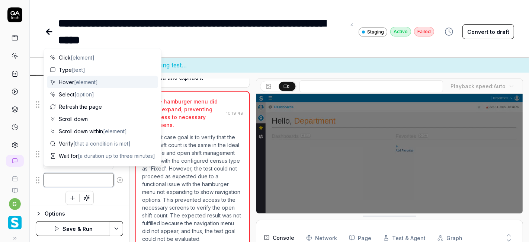
paste textarea "Click on the Edit open shift count"
type textarea "*"
type textarea "Click on the Edit open shift count"
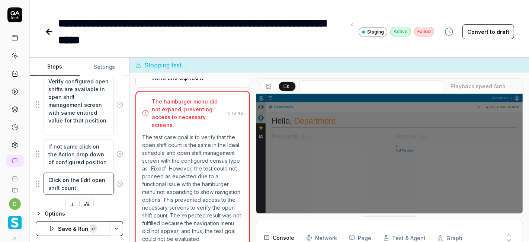
type textarea "*"
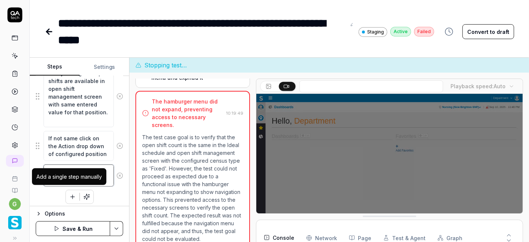
type textarea "Click on the Edit open shift count"
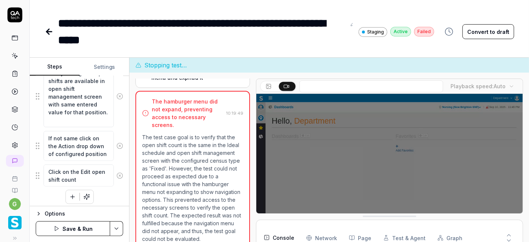
click at [72, 193] on icon "button" at bounding box center [72, 196] width 7 height 7
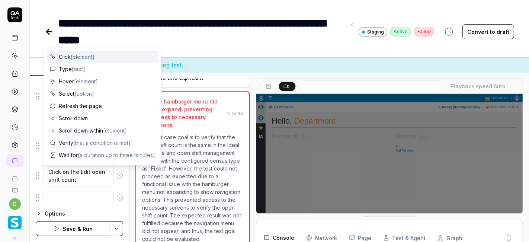
scroll to position [661, 0]
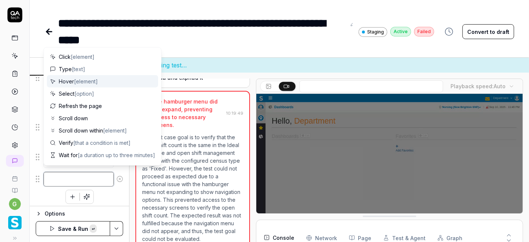
paste textarea "Verify the Ideal count should be mathc with configured count in Ideal schedule …"
type textarea "*"
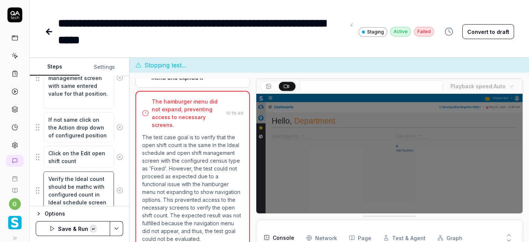
scroll to position [12, 0]
type textarea "Verify the Ideal count should be mathc with configured count in Ideal schedule …"
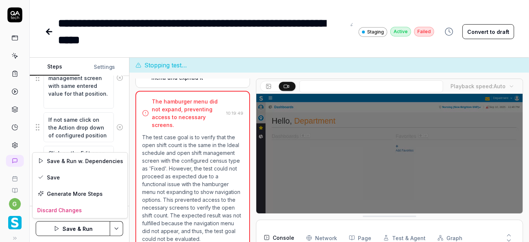
click at [115, 228] on html "**********" at bounding box center [264, 121] width 529 height 242
click at [84, 176] on div "Save" at bounding box center [80, 177] width 95 height 16
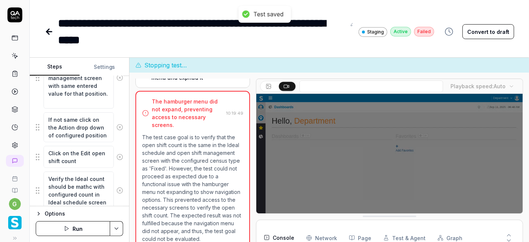
click at [91, 228] on button "Run" at bounding box center [73, 228] width 74 height 15
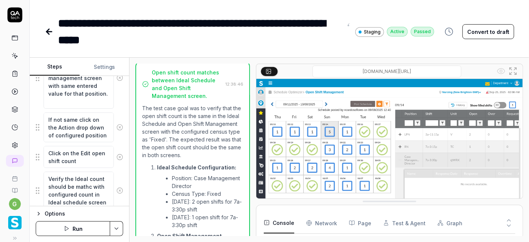
scroll to position [486, 0]
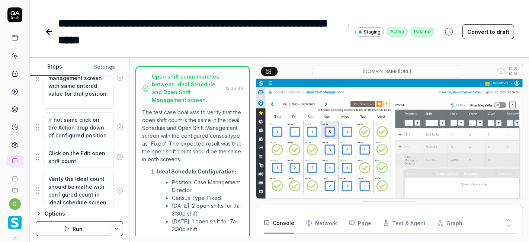
type textarea "*"
click at [48, 32] on icon at bounding box center [48, 31] width 3 height 5
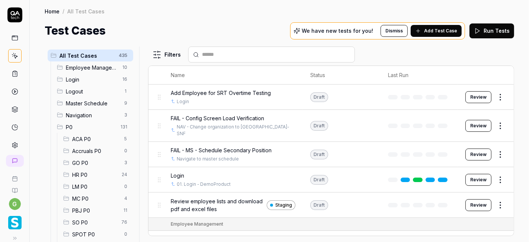
click at [84, 222] on span "SO P0" at bounding box center [94, 222] width 45 height 8
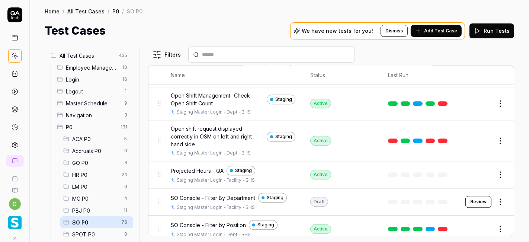
scroll to position [1497, 0]
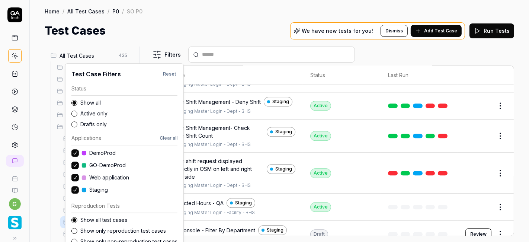
click at [170, 55] on html "g Home / All Test Cases / P0 / SO P0 Home / All Test Cases / P0 / SO P0 Test Ca…" at bounding box center [264, 121] width 529 height 242
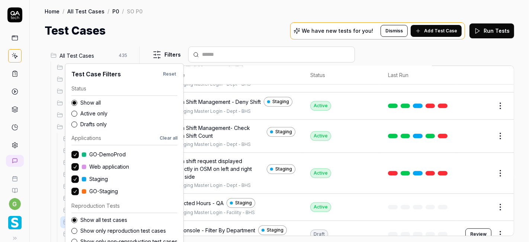
scroll to position [0, 0]
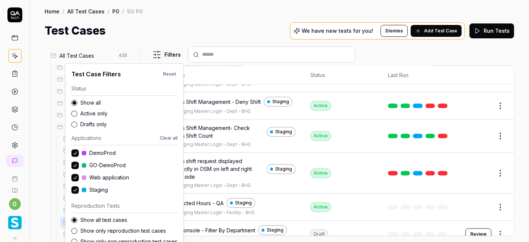
click at [165, 137] on button "Clear all" at bounding box center [169, 138] width 18 height 7
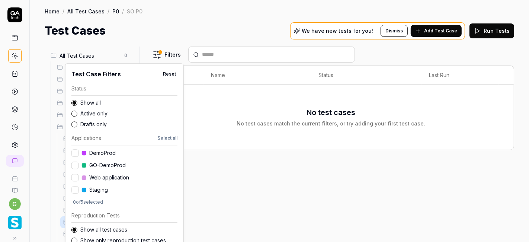
scroll to position [7, 0]
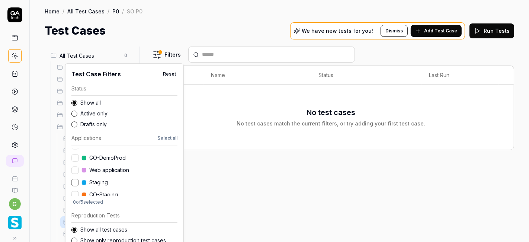
click at [75, 180] on button "button" at bounding box center [74, 182] width 7 height 7
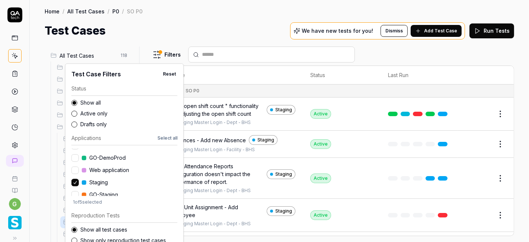
scroll to position [17, 0]
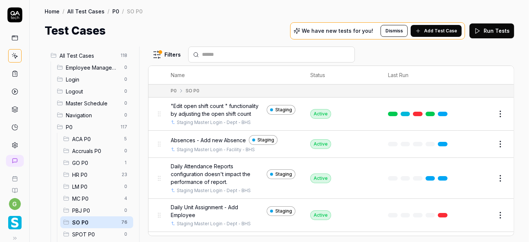
click at [229, 31] on html "g Home / All Test Cases / P0 / SO P0 Home / All Test Cases / P0 / SO P0 Test Ca…" at bounding box center [264, 121] width 529 height 242
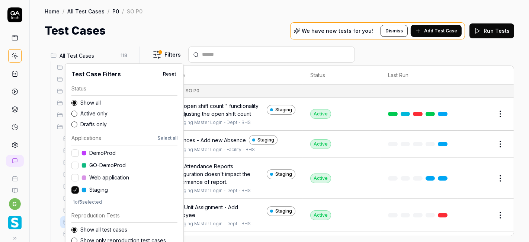
click at [168, 52] on html "g Home / All Test Cases / P0 / SO P0 Home / All Test Cases / P0 / SO P0 Test Ca…" at bounding box center [264, 121] width 529 height 242
click at [171, 74] on button "Reset" at bounding box center [169, 74] width 16 height 9
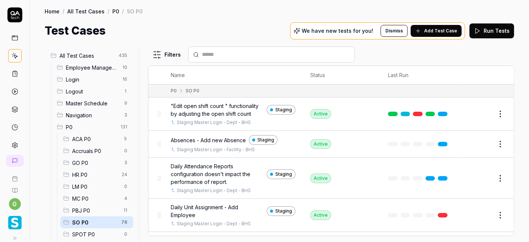
click at [229, 33] on html "g Home / All Test Cases / P0 / SO P0 Home / All Test Cases / P0 / SO P0 Test Ca…" at bounding box center [264, 121] width 529 height 242
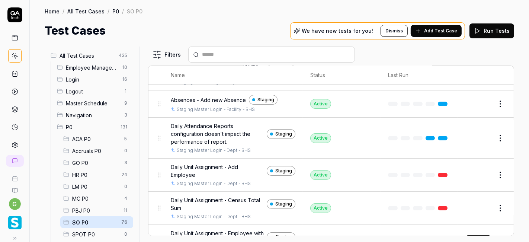
scroll to position [0, 0]
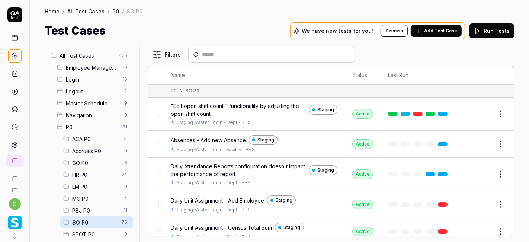
click at [235, 60] on div at bounding box center [271, 55] width 167 height 16
click at [246, 52] on input "text" at bounding box center [276, 55] width 148 height 8
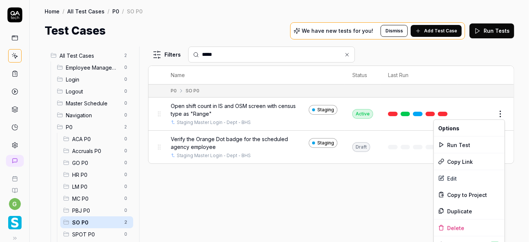
click at [499, 116] on html "g Home / All Test Cases / P0 / SO P0 Home / All Test Cases / P0 / SO P0 Test Ca…" at bounding box center [264, 121] width 529 height 242
click at [455, 142] on div "Run Test" at bounding box center [469, 145] width 71 height 16
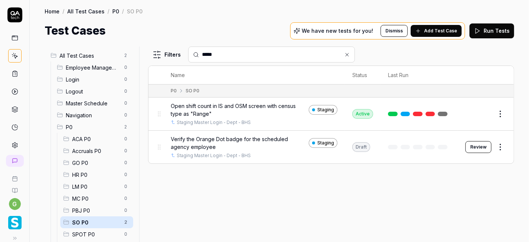
click at [236, 53] on input "*****" at bounding box center [276, 55] width 148 height 8
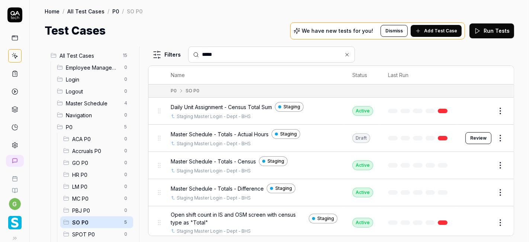
scroll to position [1, 0]
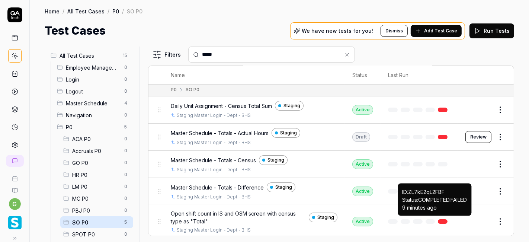
type input "*****"
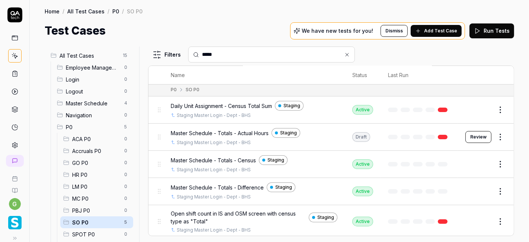
click at [438, 219] on link at bounding box center [443, 221] width 10 height 4
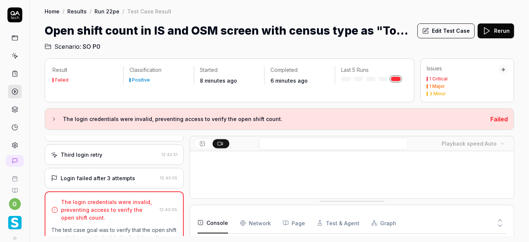
scroll to position [182, 0]
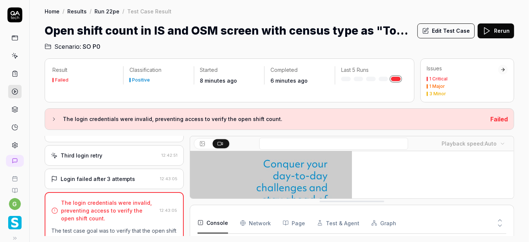
click at [493, 33] on button "Rerun" at bounding box center [496, 30] width 36 height 15
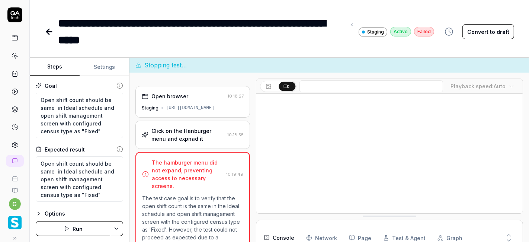
click at [52, 33] on icon at bounding box center [49, 31] width 9 height 9
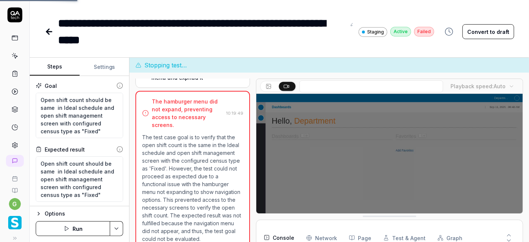
scroll to position [115, 0]
type textarea "*"
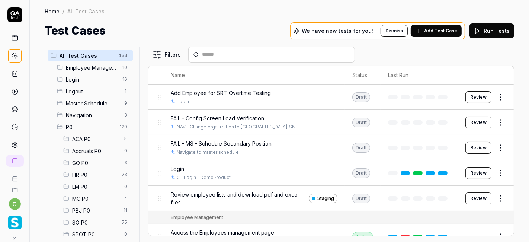
click at [81, 222] on span "SO P0" at bounding box center [94, 222] width 45 height 8
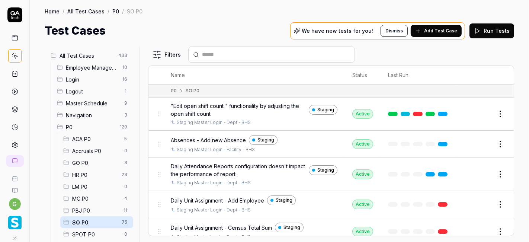
click at [266, 55] on input "text" at bounding box center [276, 55] width 148 height 8
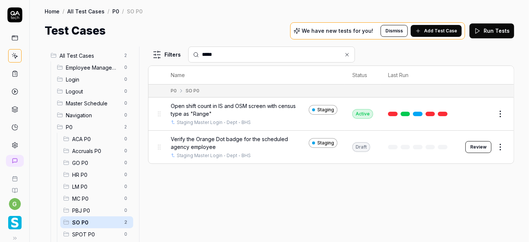
type input "*****"
click at [489, 110] on button "Edit" at bounding box center [483, 114] width 18 height 12
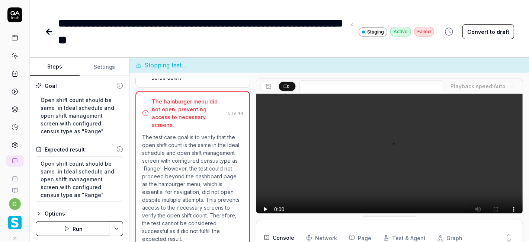
scroll to position [84, 0]
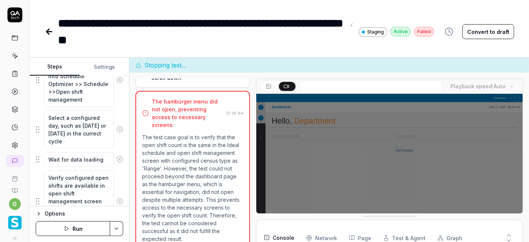
scroll to position [829, 0]
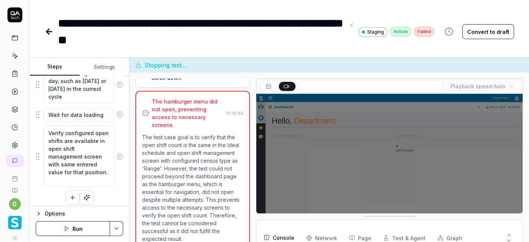
click at [70, 194] on icon "button" at bounding box center [72, 197] width 7 height 7
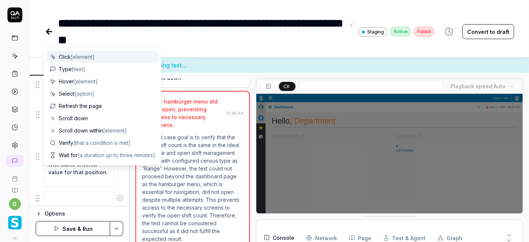
scroll to position [847, 0]
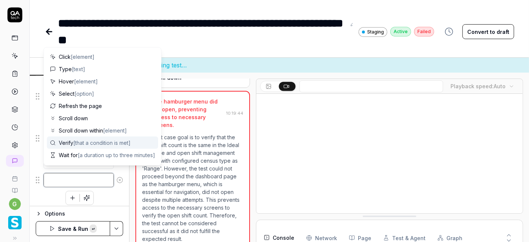
paste textarea "If not same click on the Action drop down of configured position"
type textarea "*"
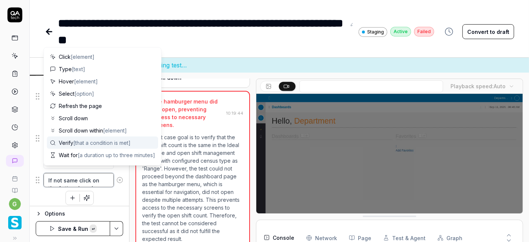
scroll to position [4, 0]
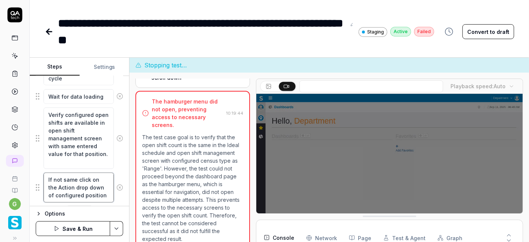
type textarea "If not same click on the Action drop down of configured position"
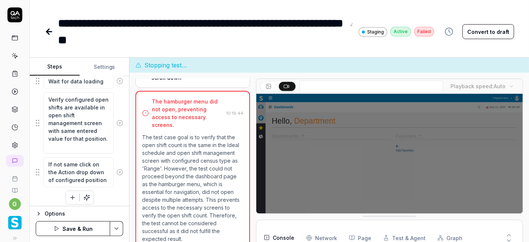
click at [71, 194] on icon "button" at bounding box center [72, 197] width 7 height 7
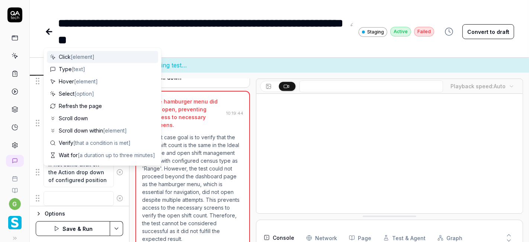
scroll to position [881, 0]
type textarea "*"
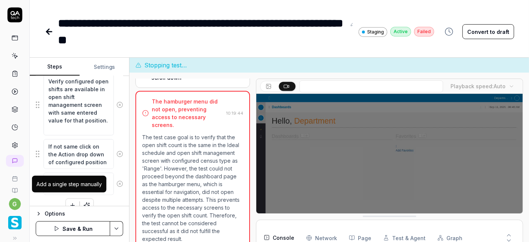
type textarea "Click on the Edit open shift count"
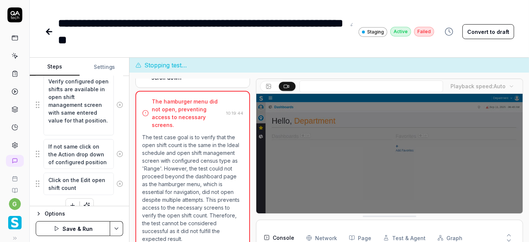
click at [71, 202] on icon "button" at bounding box center [72, 205] width 7 height 7
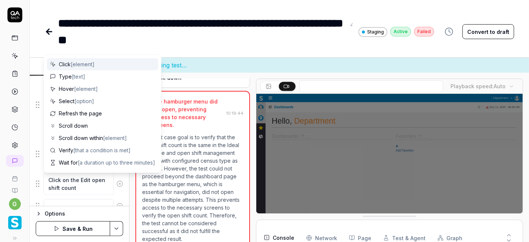
scroll to position [899, 0]
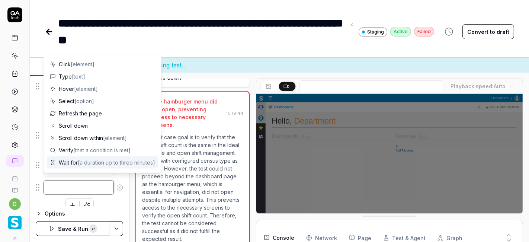
paste textarea "Verify the Ideal count should be mathc with configured count in Ideal schedule …"
type textarea "*"
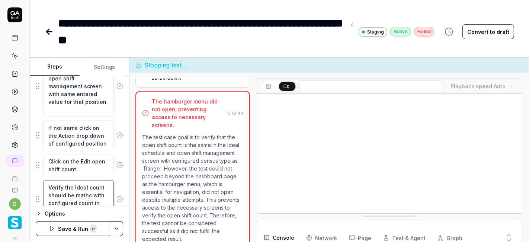
scroll to position [906, 0]
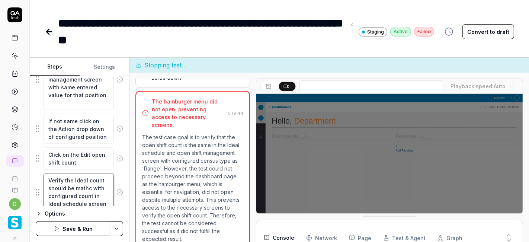
type textarea "Verify the Ideal count should be mathc with configured count in Ideal schedule …"
click at [115, 226] on html "**********" at bounding box center [264, 121] width 529 height 242
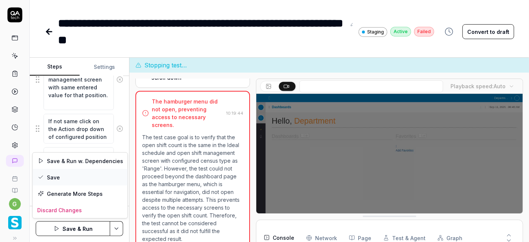
click at [73, 179] on div "Save" at bounding box center [80, 177] width 95 height 16
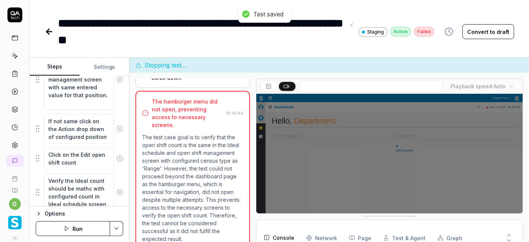
click at [83, 230] on button "Run" at bounding box center [73, 228] width 74 height 15
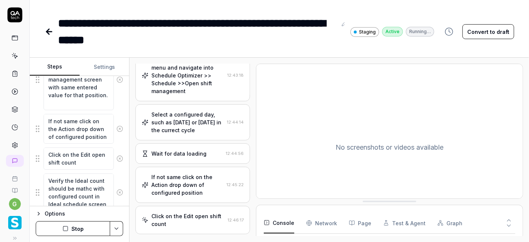
scroll to position [629, 0]
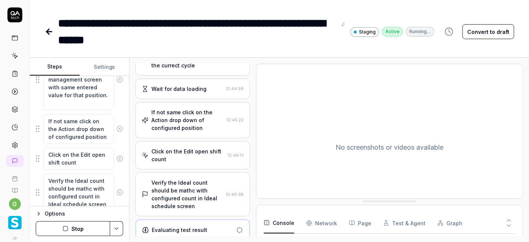
type textarea "*"
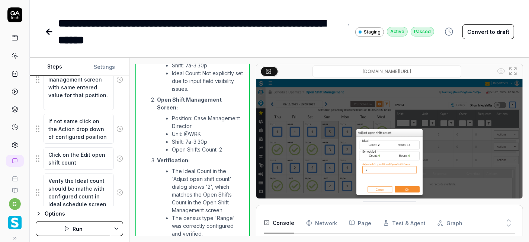
scroll to position [1005, 0]
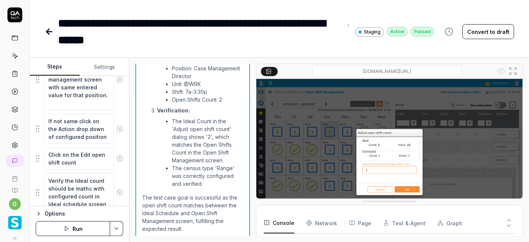
click at [49, 35] on icon at bounding box center [49, 31] width 9 height 9
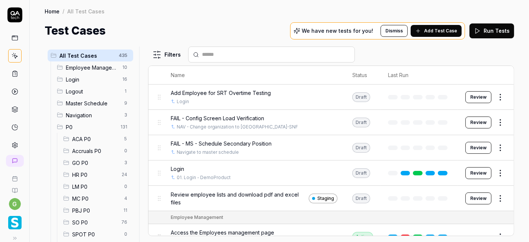
scroll to position [47, 0]
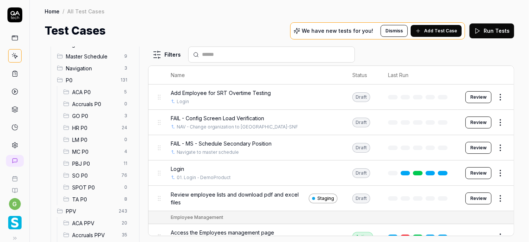
click at [89, 175] on span "SO P0" at bounding box center [94, 176] width 45 height 8
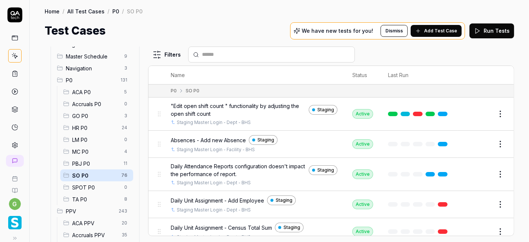
click at [232, 58] on input "text" at bounding box center [276, 55] width 148 height 8
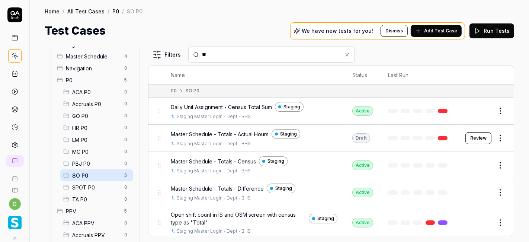
type input "*"
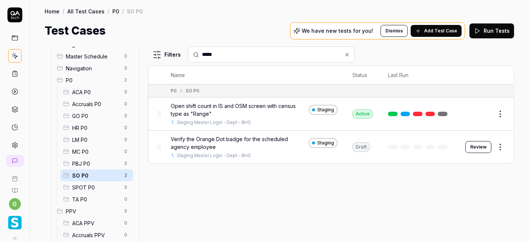
type input "*****"
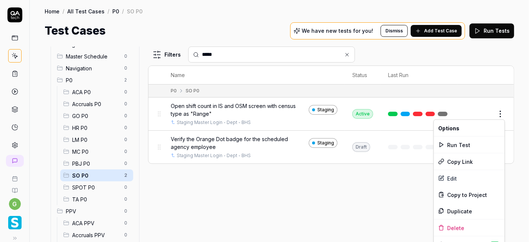
click at [499, 111] on html "g Home / All Test Cases / P0 / SO P0 Home / All Test Cases / P0 / SO P0 Test Ca…" at bounding box center [264, 121] width 529 height 242
click at [448, 211] on div "Duplicate" at bounding box center [469, 211] width 71 height 16
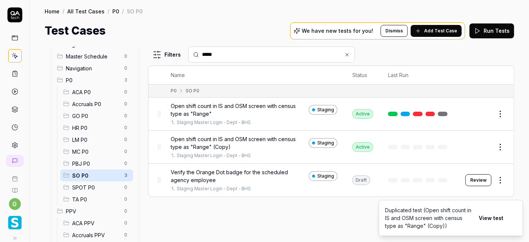
click at [478, 144] on button "Edit" at bounding box center [483, 147] width 18 height 12
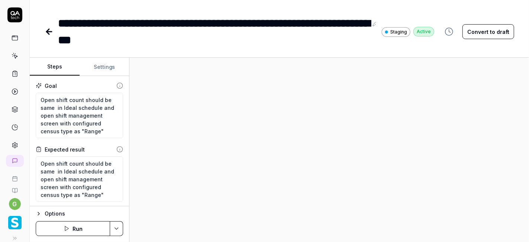
click at [477, 29] on button "Convert to draft" at bounding box center [488, 31] width 52 height 15
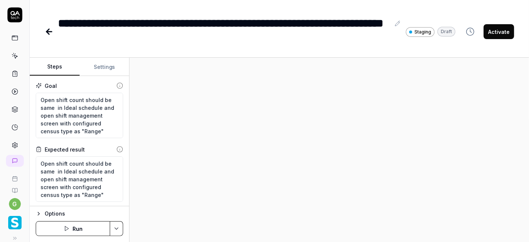
type textarea "*"
click at [394, 26] on button at bounding box center [397, 23] width 9 height 9
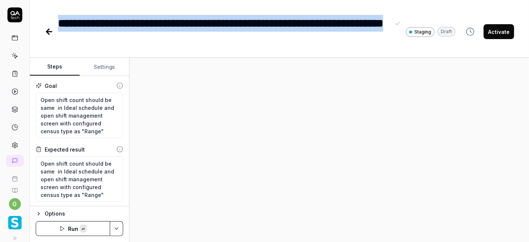
paste div
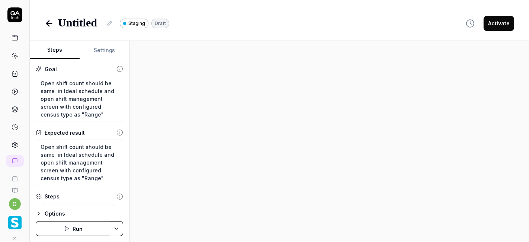
click at [108, 26] on icon at bounding box center [109, 23] width 6 height 6
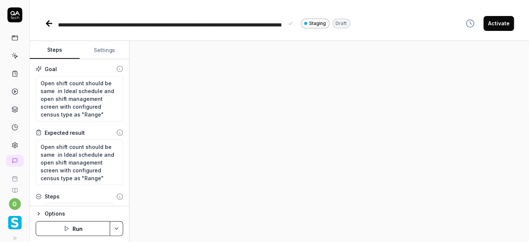
click at [66, 26] on span "**********" at bounding box center [169, 33] width 223 height 22
click at [205, 19] on div at bounding box center [207, 18] width 10 height 10
click at [159, 27] on span "**********" at bounding box center [164, 33] width 212 height 22
drag, startPoint x: 92, startPoint y: 25, endPoint x: 123, endPoint y: 27, distance: 31.0
click at [123, 27] on span "**********" at bounding box center [164, 33] width 212 height 22
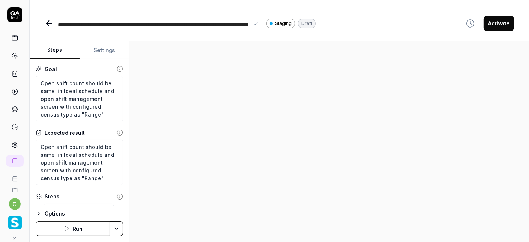
click at [246, 26] on span "**********" at bounding box center [152, 33] width 189 height 22
drag, startPoint x: 209, startPoint y: 26, endPoint x: 247, endPoint y: 28, distance: 38.7
click at [247, 28] on div "**********" at bounding box center [158, 23] width 201 height 17
type textarea "*"
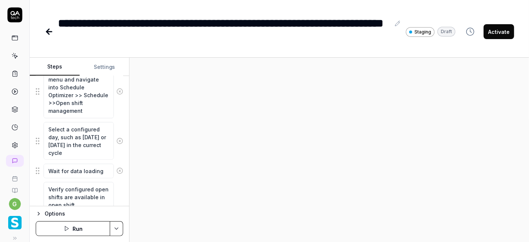
scroll to position [772, 0]
